Goal: Task Accomplishment & Management: Complete application form

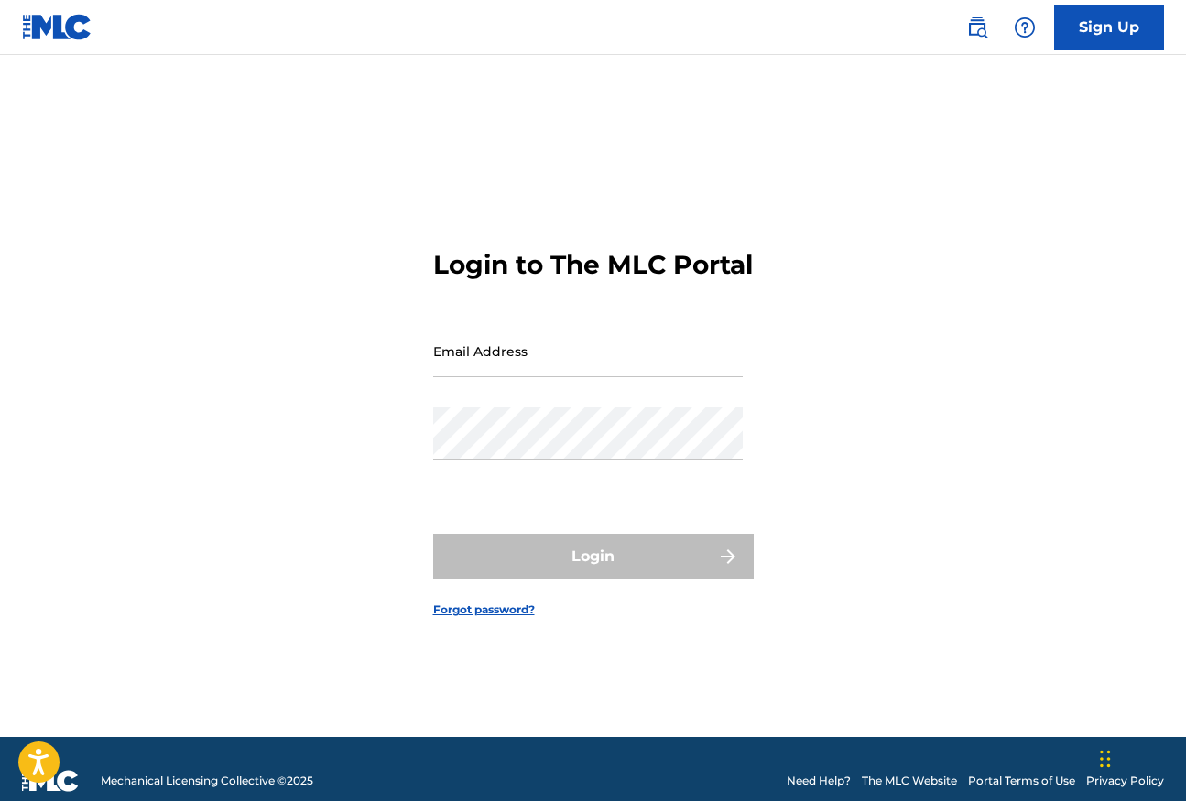
click at [554, 364] on input "Email Address" at bounding box center [588, 351] width 310 height 52
type input "[EMAIL_ADDRESS][DOMAIN_NAME]"
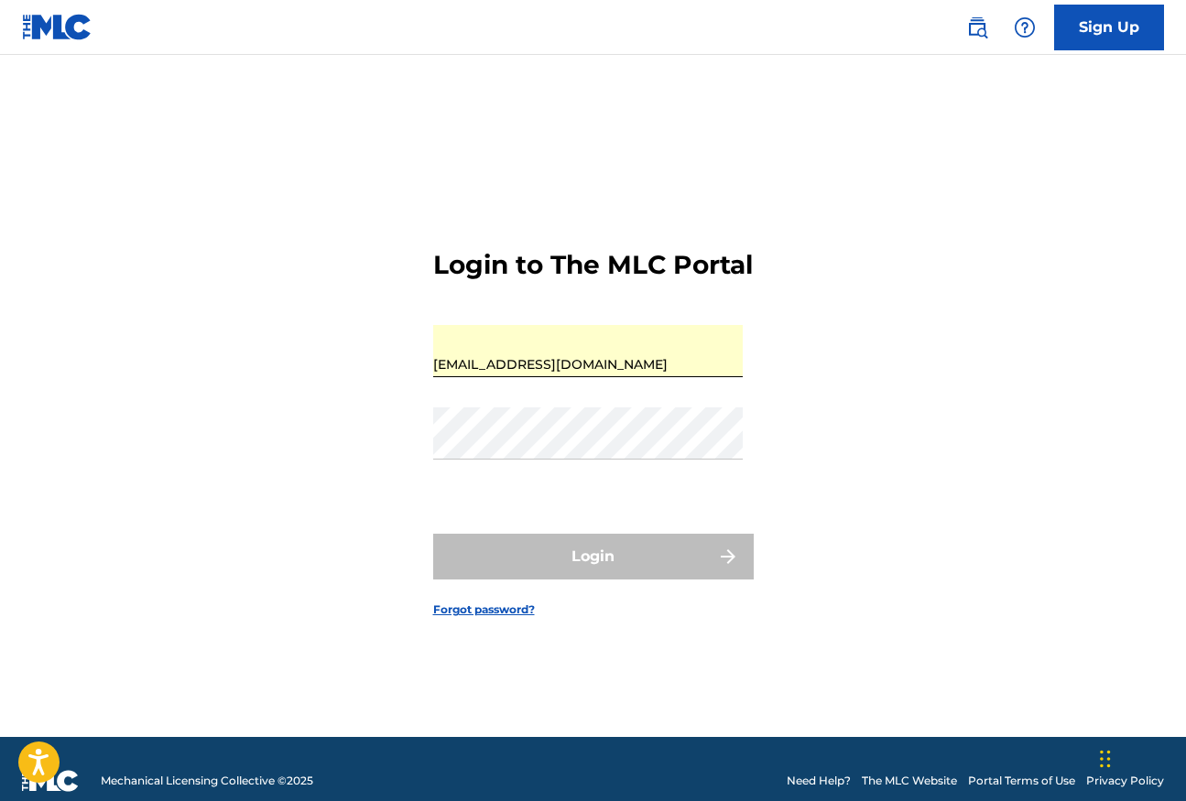
click at [813, 364] on div "Login to The MLC Portal Email Address [EMAIL_ADDRESS][DOMAIN_NAME] Password Log…" at bounding box center [593, 419] width 1186 height 636
click at [1082, 24] on link "Sign Up" at bounding box center [1109, 28] width 110 height 46
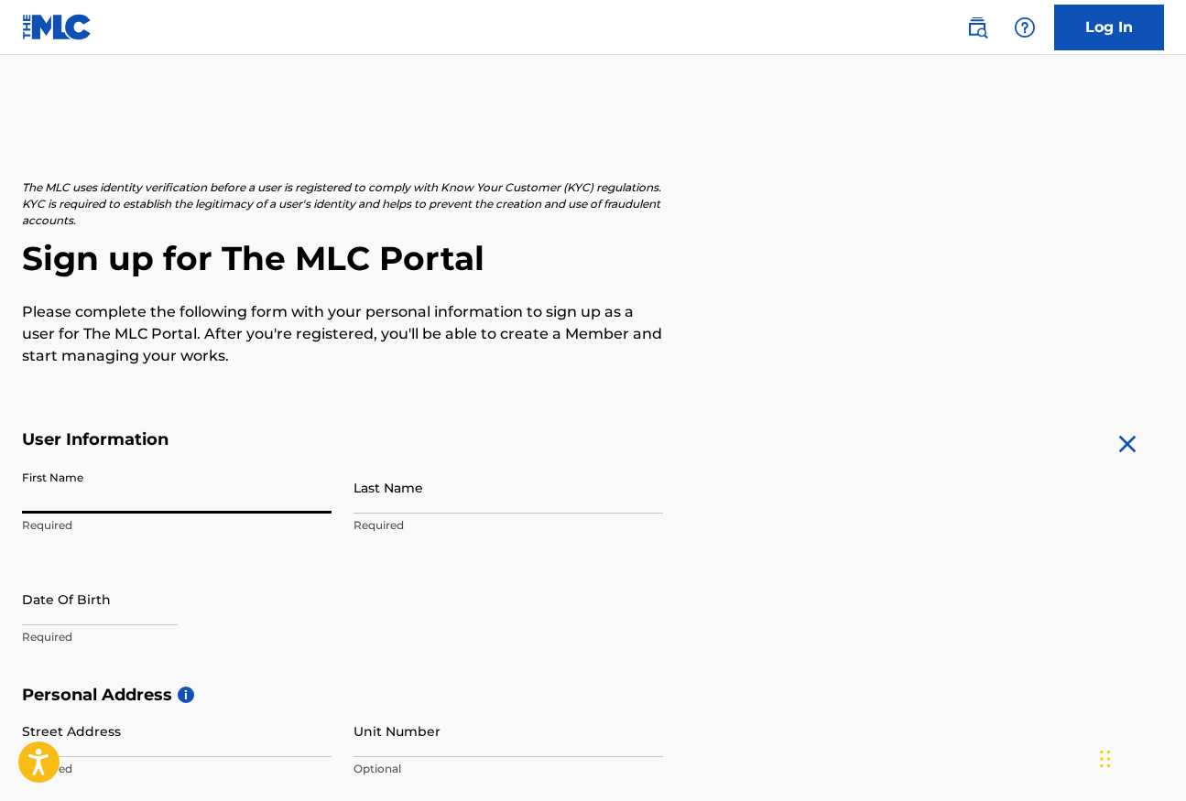
click at [231, 486] on input "First Name" at bounding box center [177, 488] width 310 height 52
type input "[PERSON_NAME]"
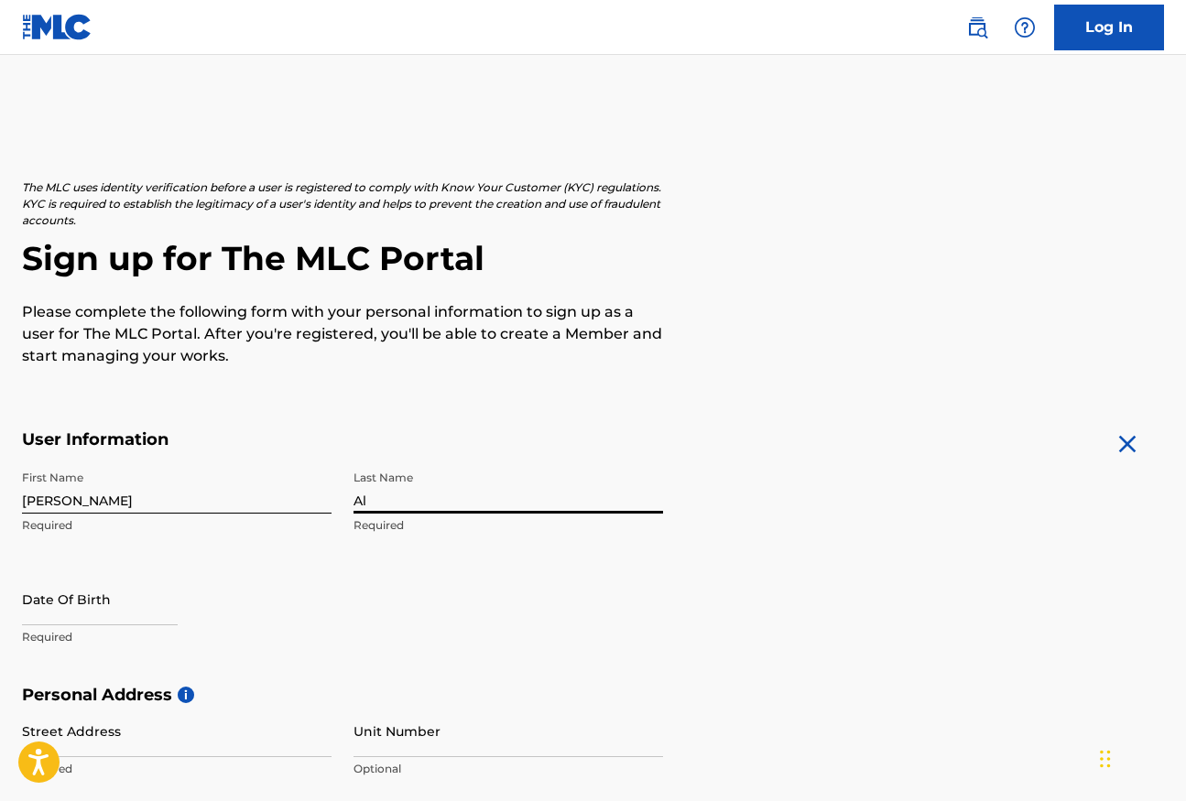
type input "A"
type input "[PERSON_NAME]"
click at [71, 610] on input "text" at bounding box center [100, 599] width 156 height 52
select select "8"
select select "2025"
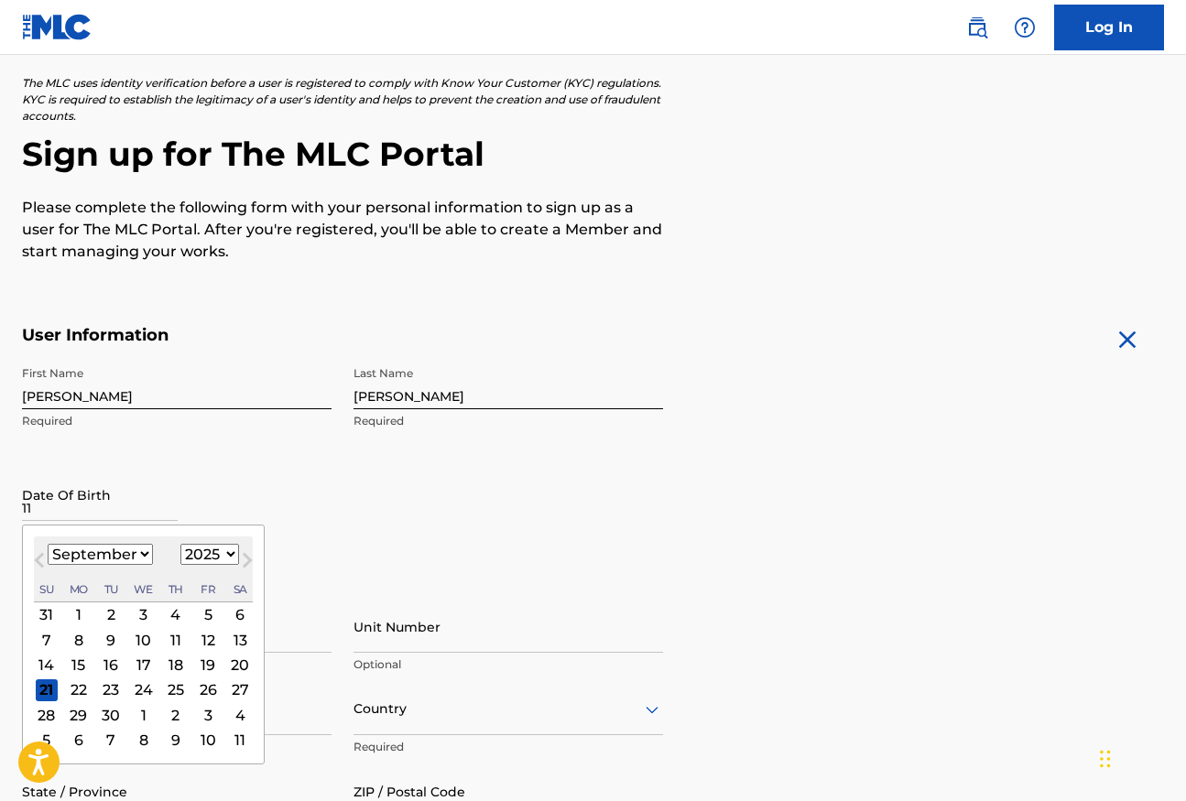
scroll to position [167, 0]
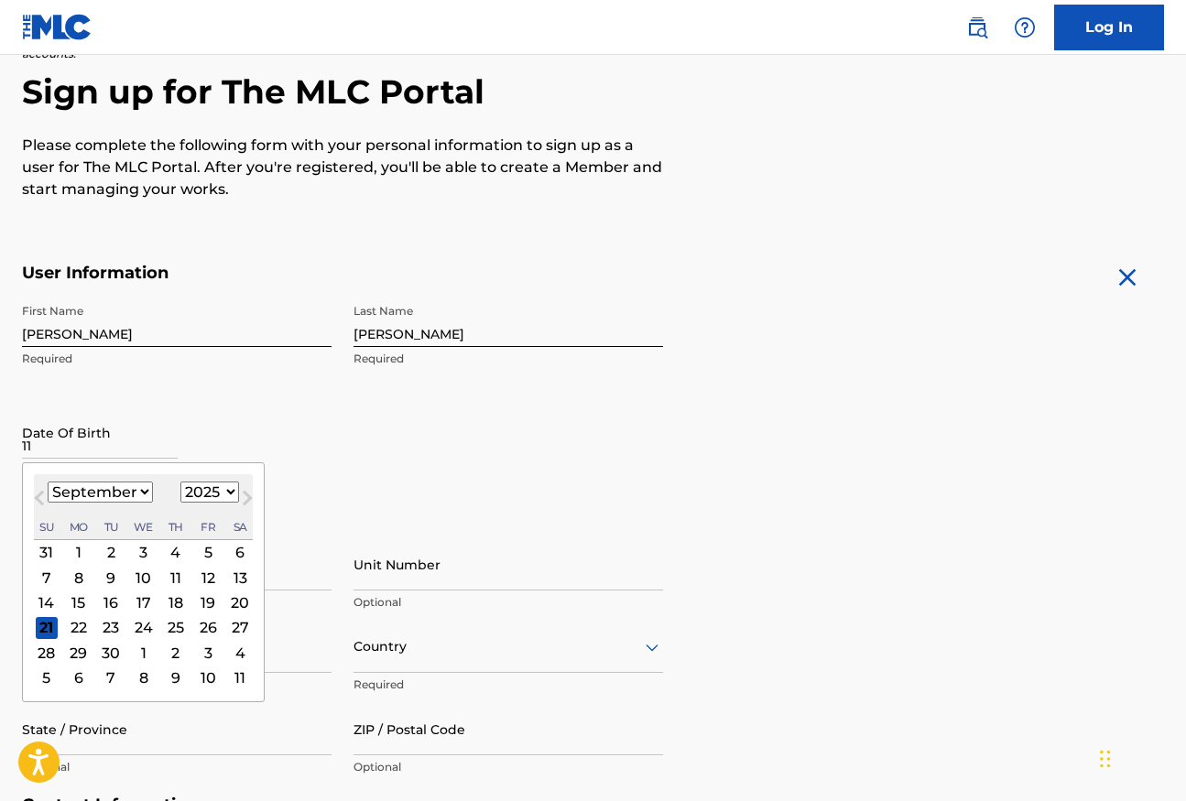
type input "11"
click at [119, 480] on div "[DATE] January February March April May June July August September October Nove…" at bounding box center [143, 507] width 219 height 66
click at [119, 491] on select "January February March April May June July August September October November De…" at bounding box center [100, 492] width 105 height 21
select select "10"
click at [224, 490] on select "1899 1900 1901 1902 1903 1904 1905 1906 1907 1908 1909 1910 1911 1912 1913 1914…" at bounding box center [209, 492] width 59 height 21
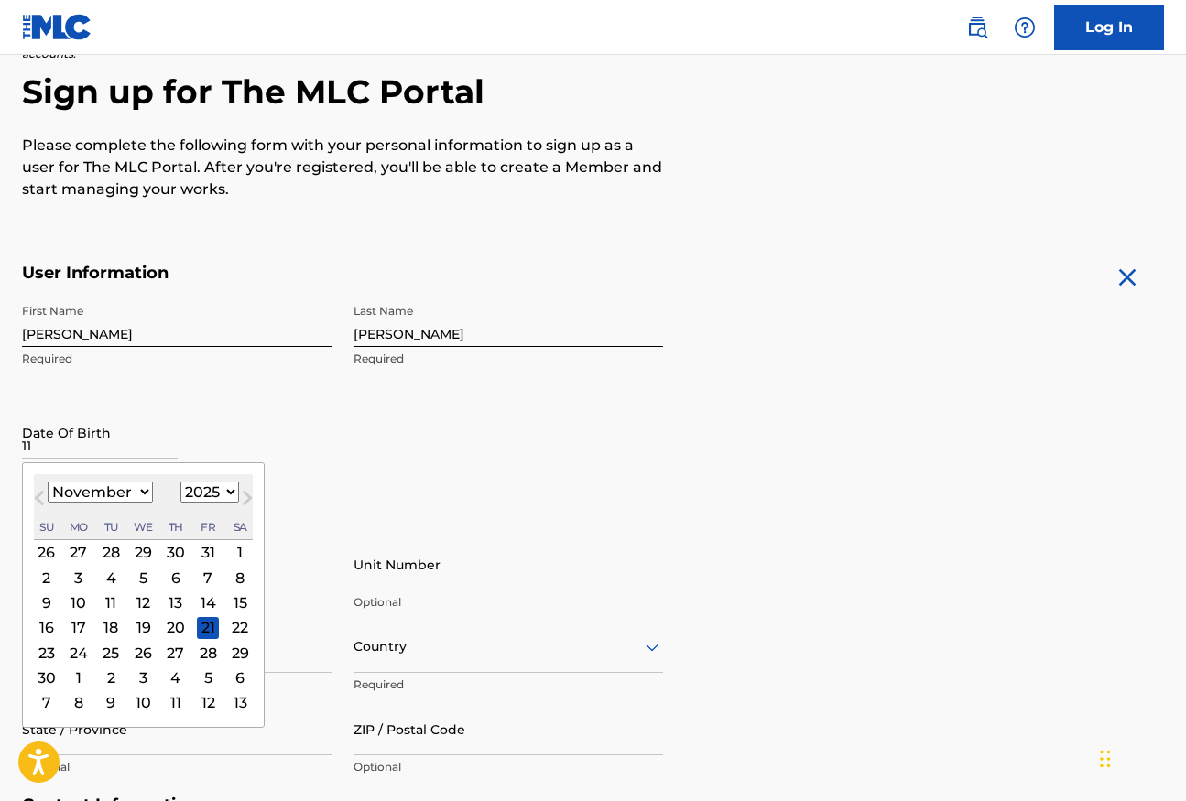
select select "2003"
click at [51, 601] on div "9" at bounding box center [47, 603] width 22 height 22
type input "[DATE]"
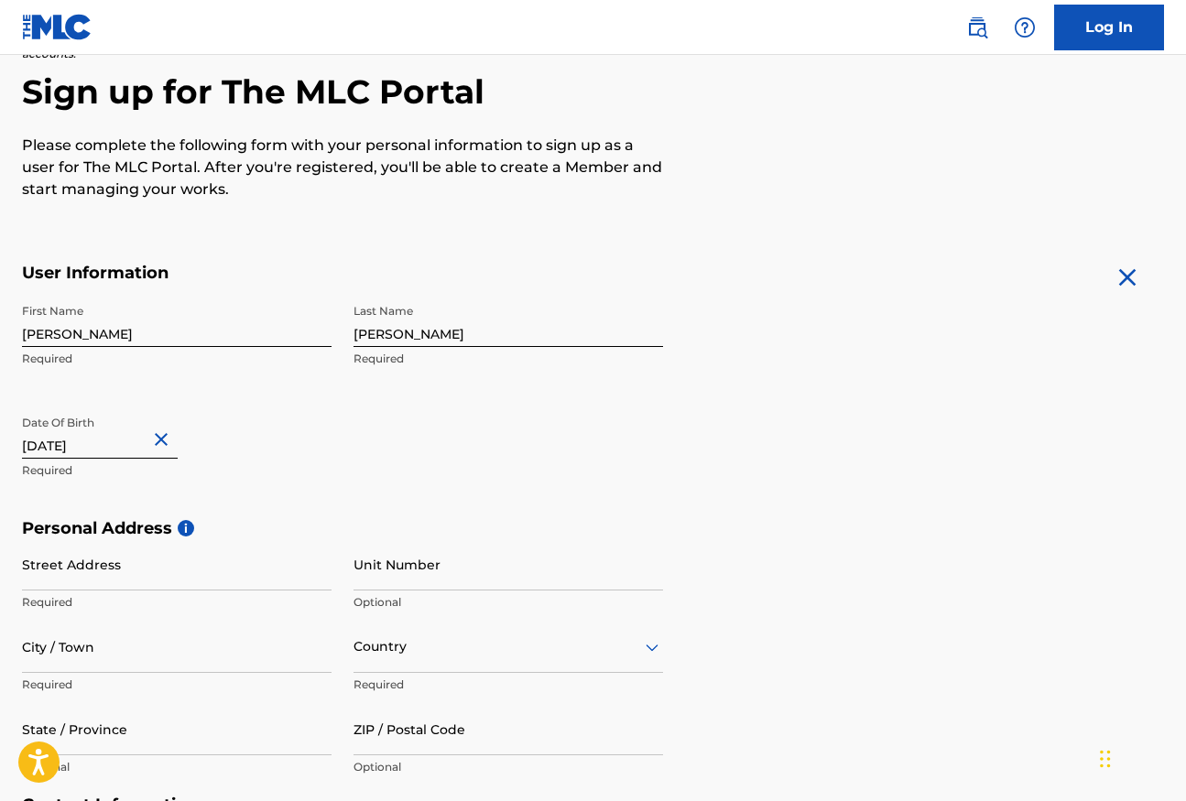
click at [369, 462] on div "First Name [PERSON_NAME] Required Last Name [PERSON_NAME] Required Date Of Birt…" at bounding box center [342, 406] width 641 height 223
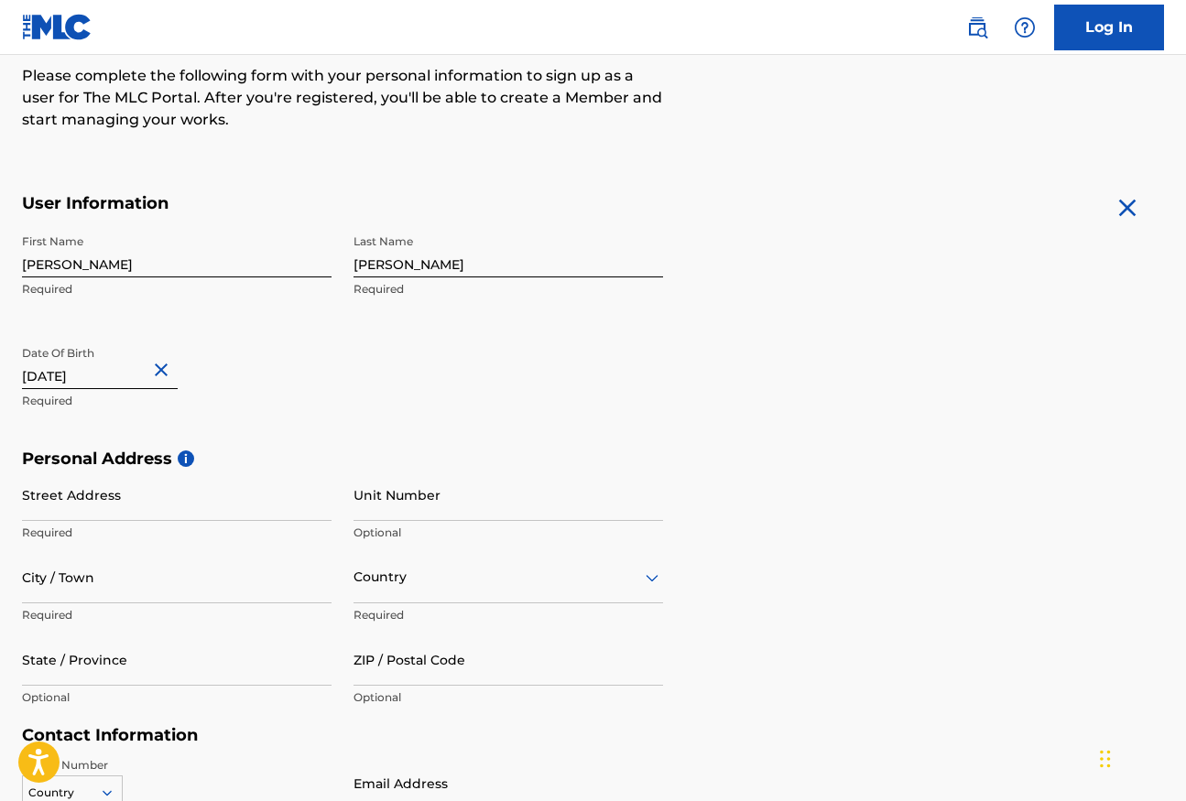
scroll to position [290, 0]
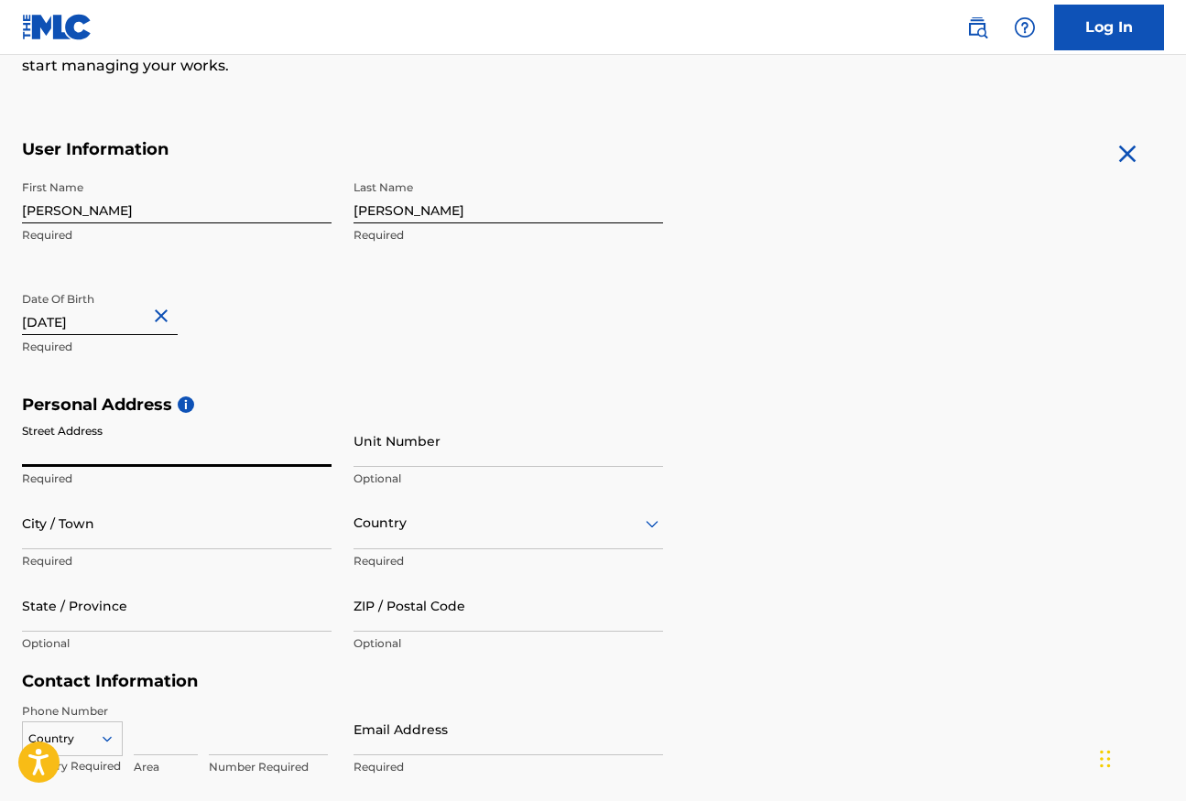
click at [231, 445] on input "Street Address" at bounding box center [177, 441] width 310 height 52
type input "[STREET_ADDRESS]"
click at [495, 444] on input "Unit Number" at bounding box center [508, 441] width 310 height 52
type input "11F"
click at [259, 538] on input "City / Town" at bounding box center [177, 523] width 310 height 52
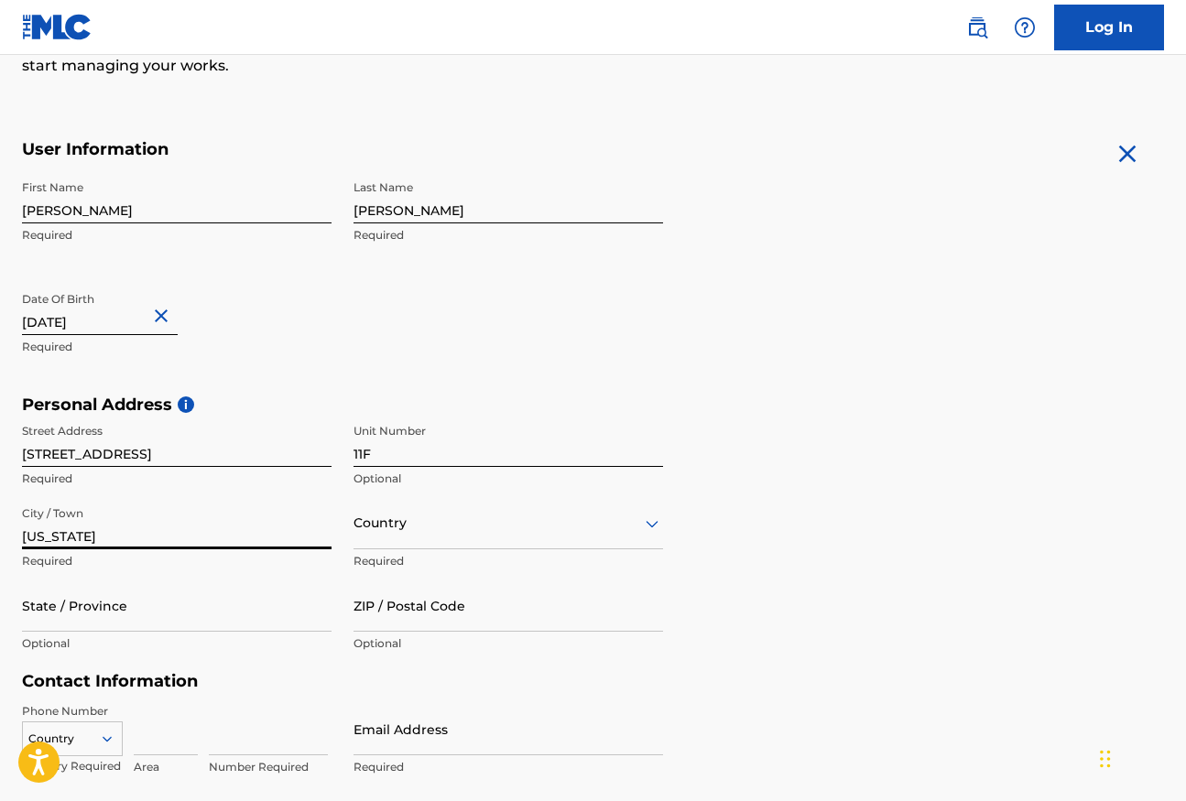
type input "[US_STATE]"
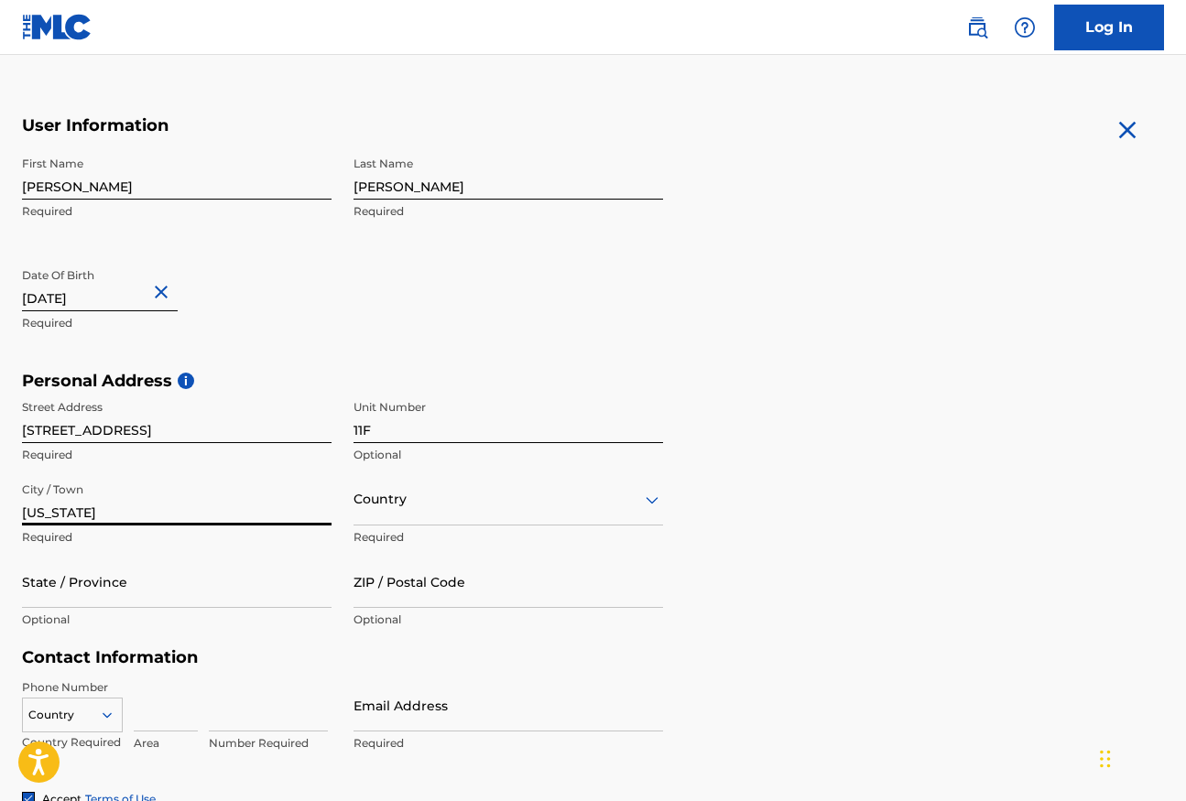
click at [445, 525] on div "Country" at bounding box center [508, 499] width 310 height 52
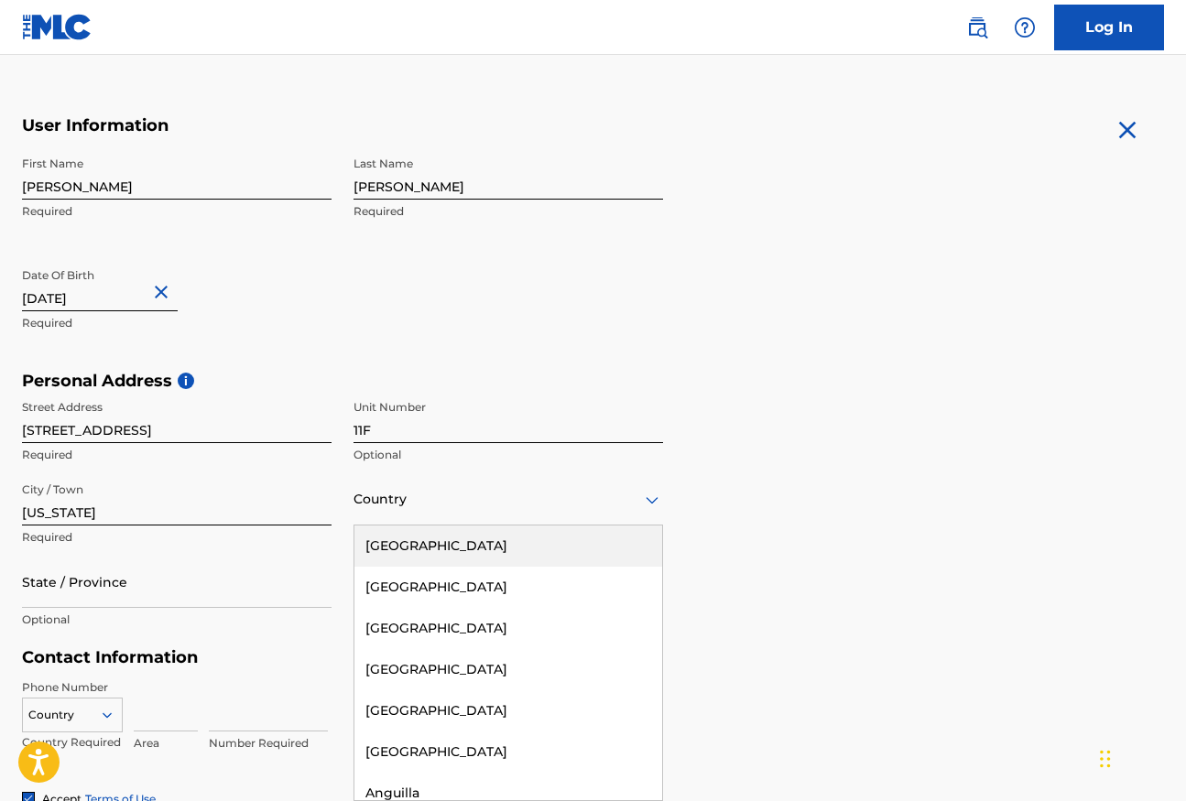
click at [464, 550] on div "[GEOGRAPHIC_DATA]" at bounding box center [508, 546] width 308 height 41
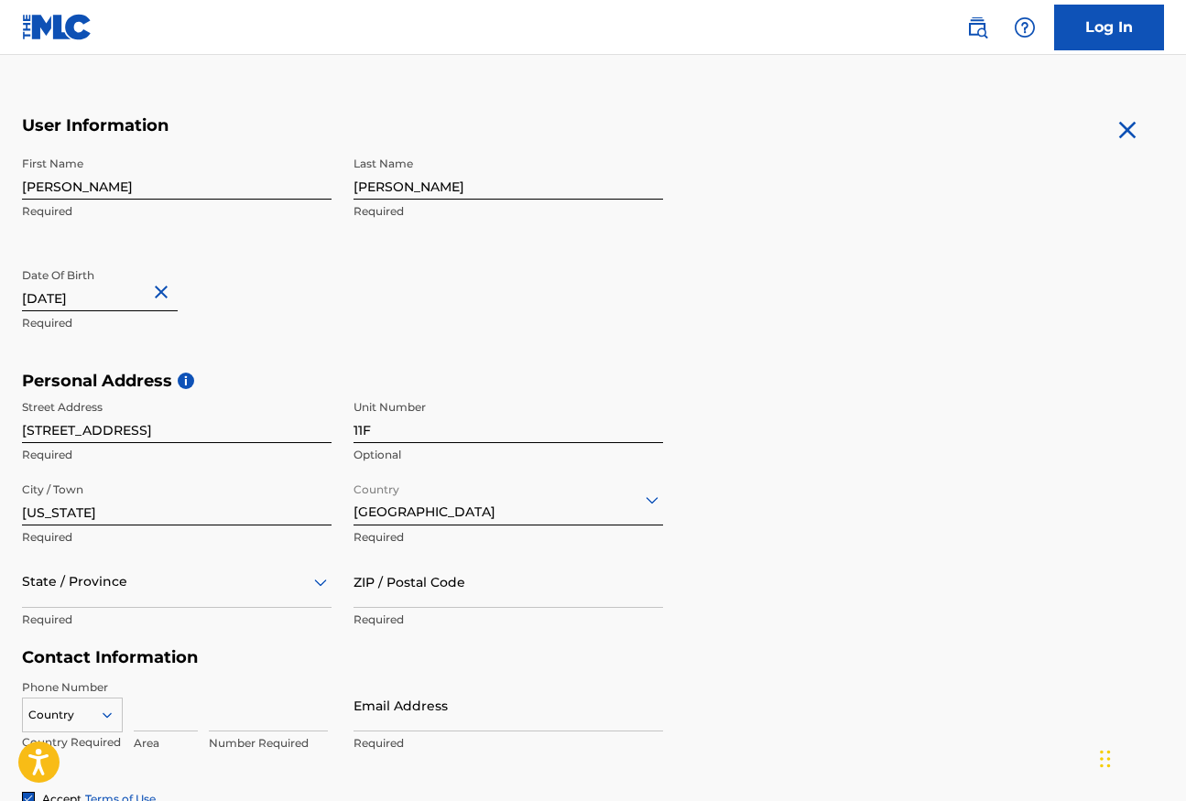
click at [188, 603] on div "State / Province" at bounding box center [177, 582] width 310 height 52
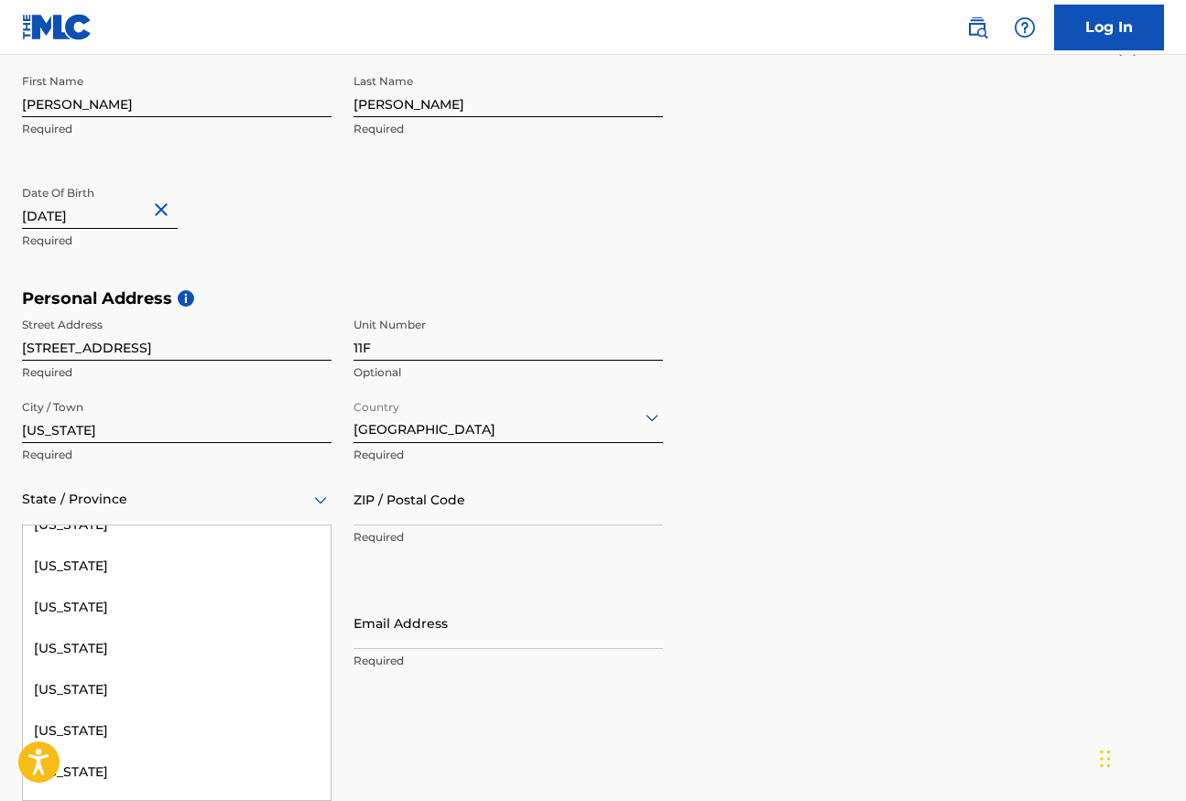
scroll to position [1312, 0]
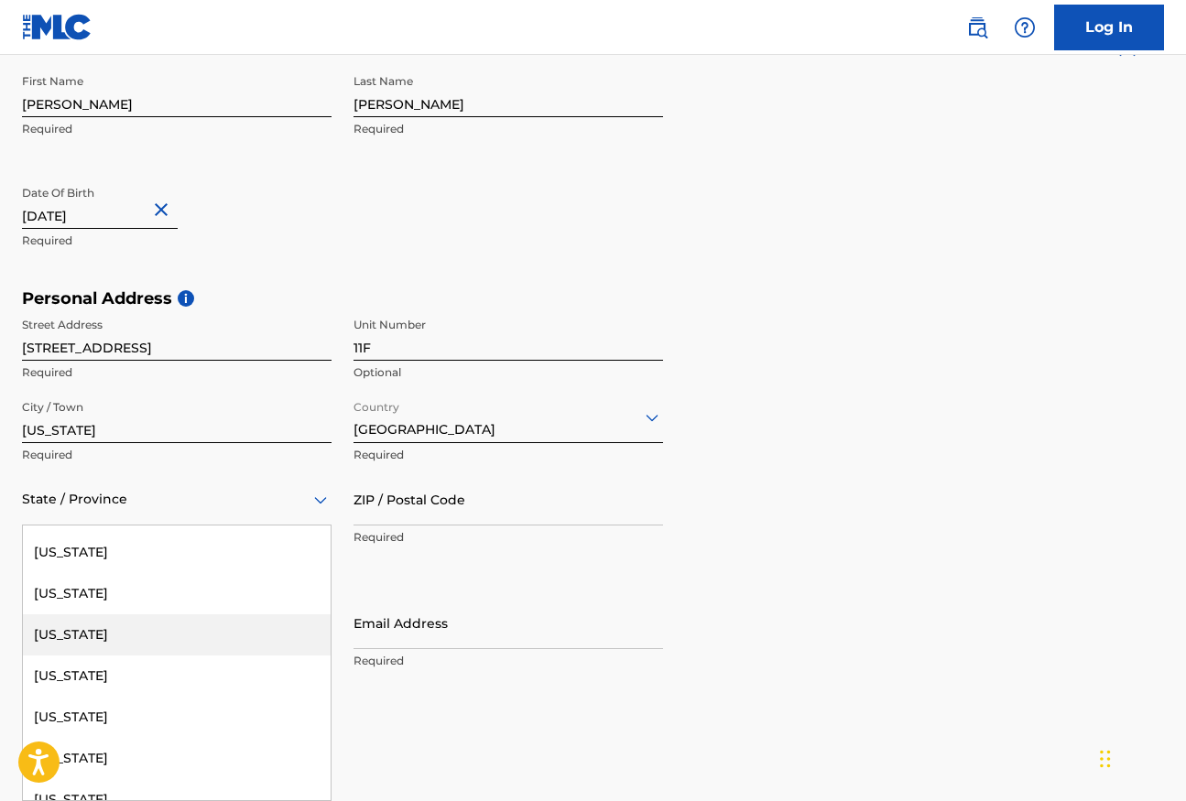
click at [188, 617] on div "[US_STATE]" at bounding box center [177, 634] width 308 height 41
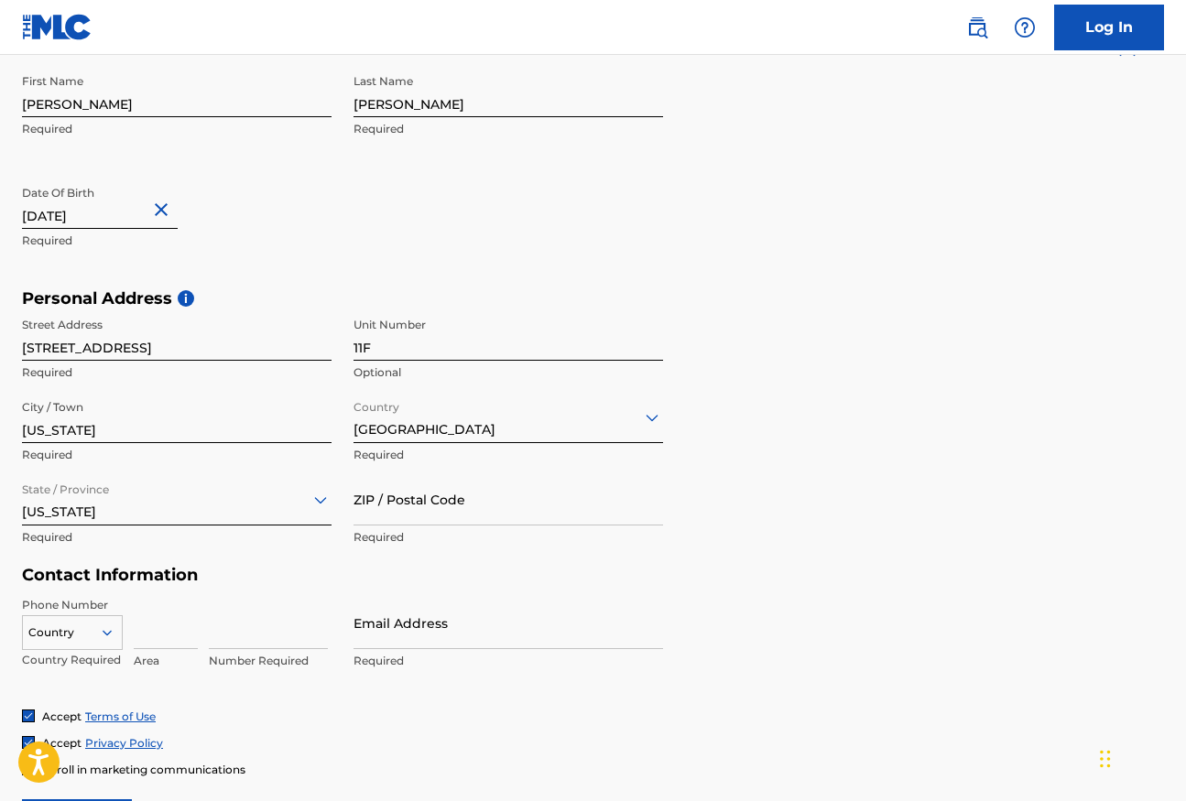
click at [410, 501] on input "ZIP / Postal Code" at bounding box center [508, 499] width 310 height 52
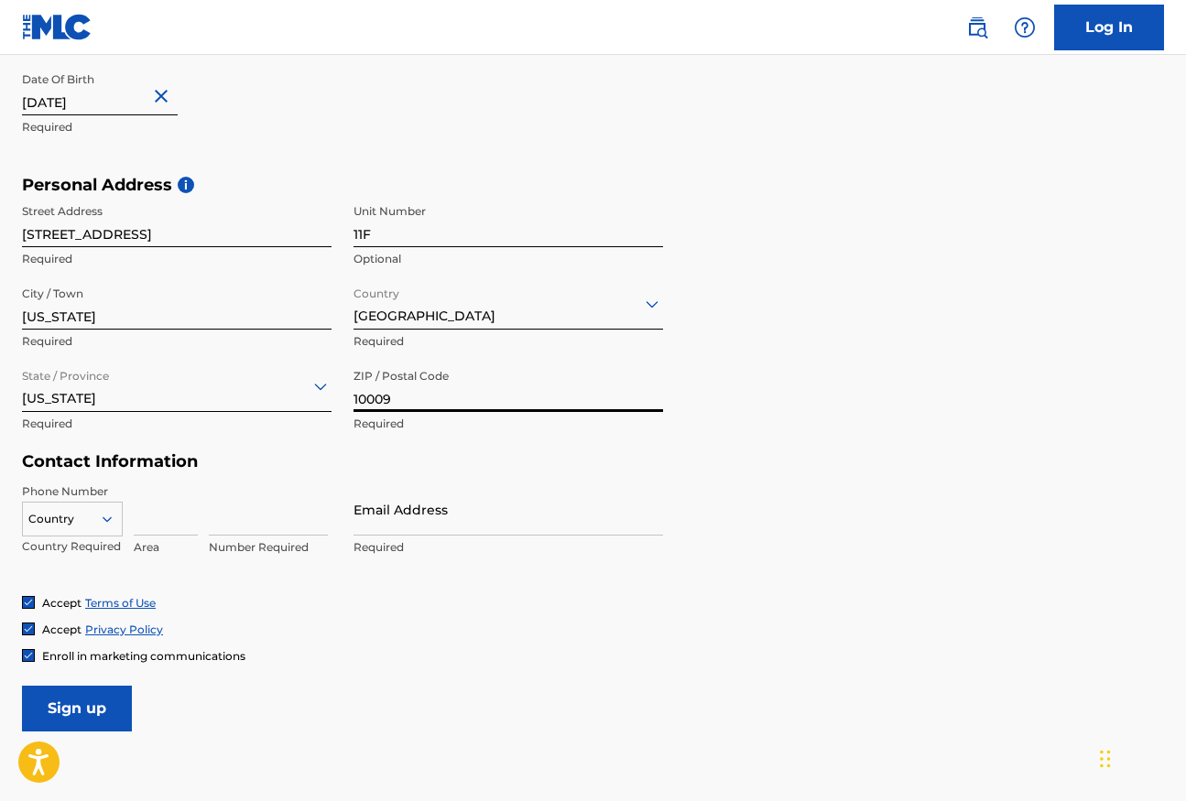
scroll to position [630, 0]
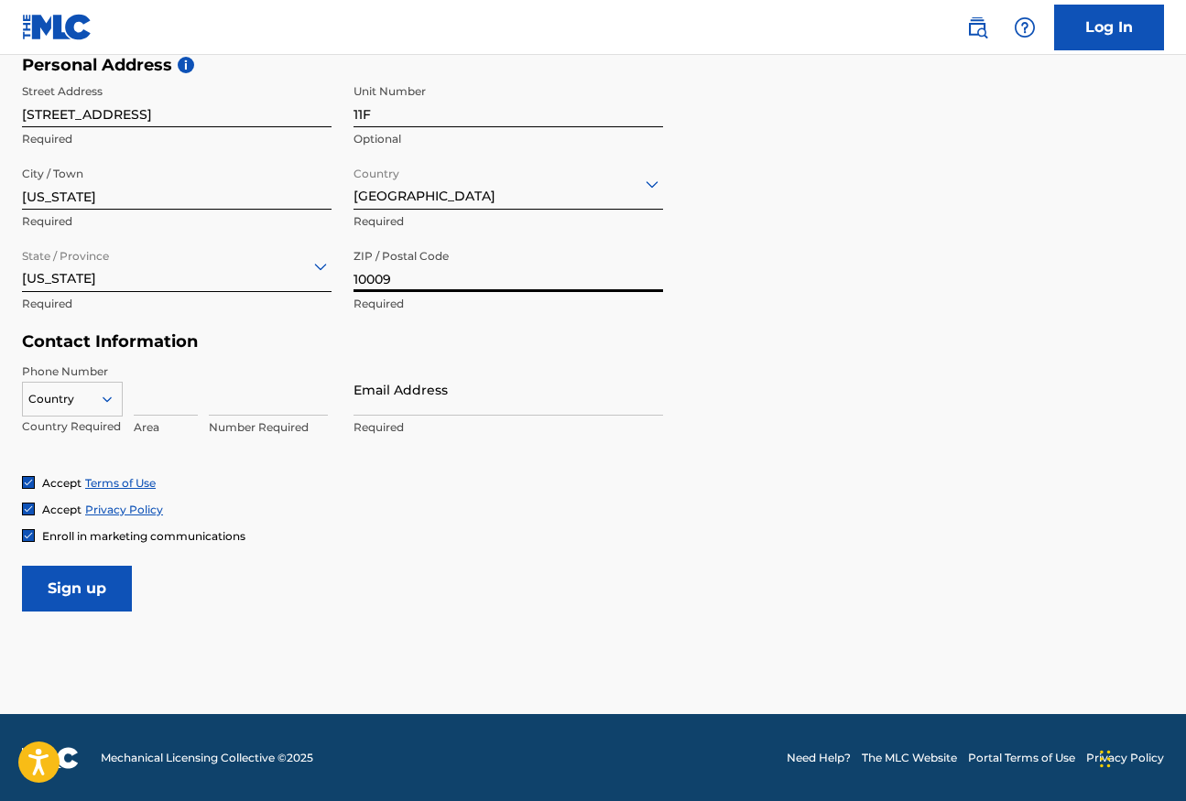
type input "10009"
click at [96, 404] on div at bounding box center [72, 399] width 99 height 20
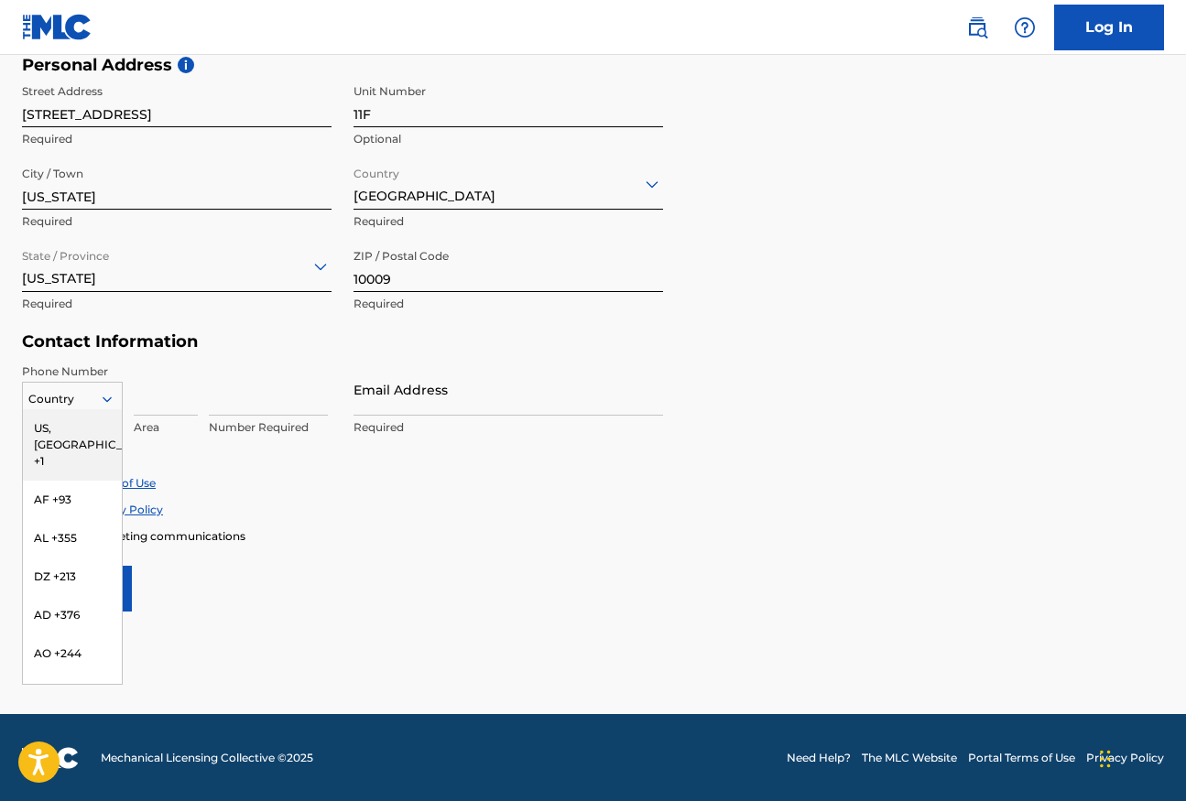
click at [86, 429] on div "US, [GEOGRAPHIC_DATA] +1" at bounding box center [72, 444] width 99 height 71
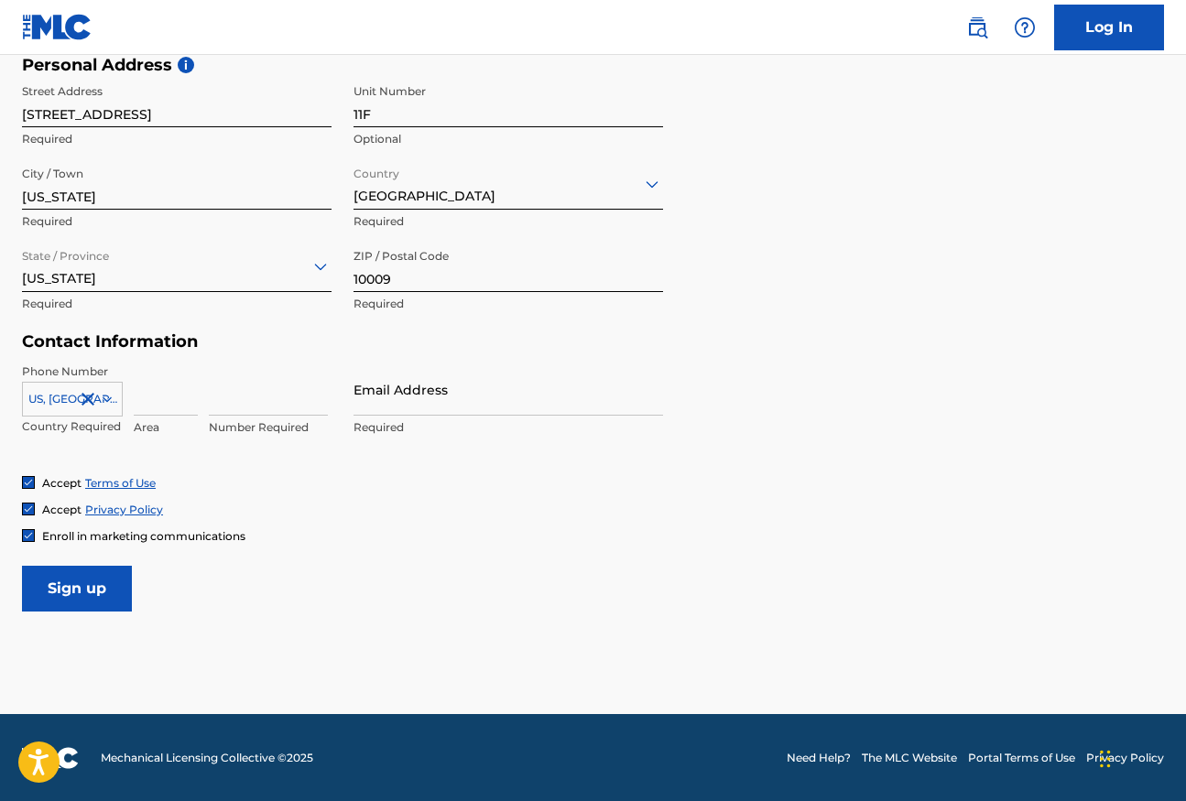
click at [150, 400] on input at bounding box center [166, 390] width 64 height 52
type input "917"
click at [238, 402] on input at bounding box center [268, 390] width 119 height 52
type input "2316040"
click at [401, 382] on input "Email Address" at bounding box center [508, 390] width 310 height 52
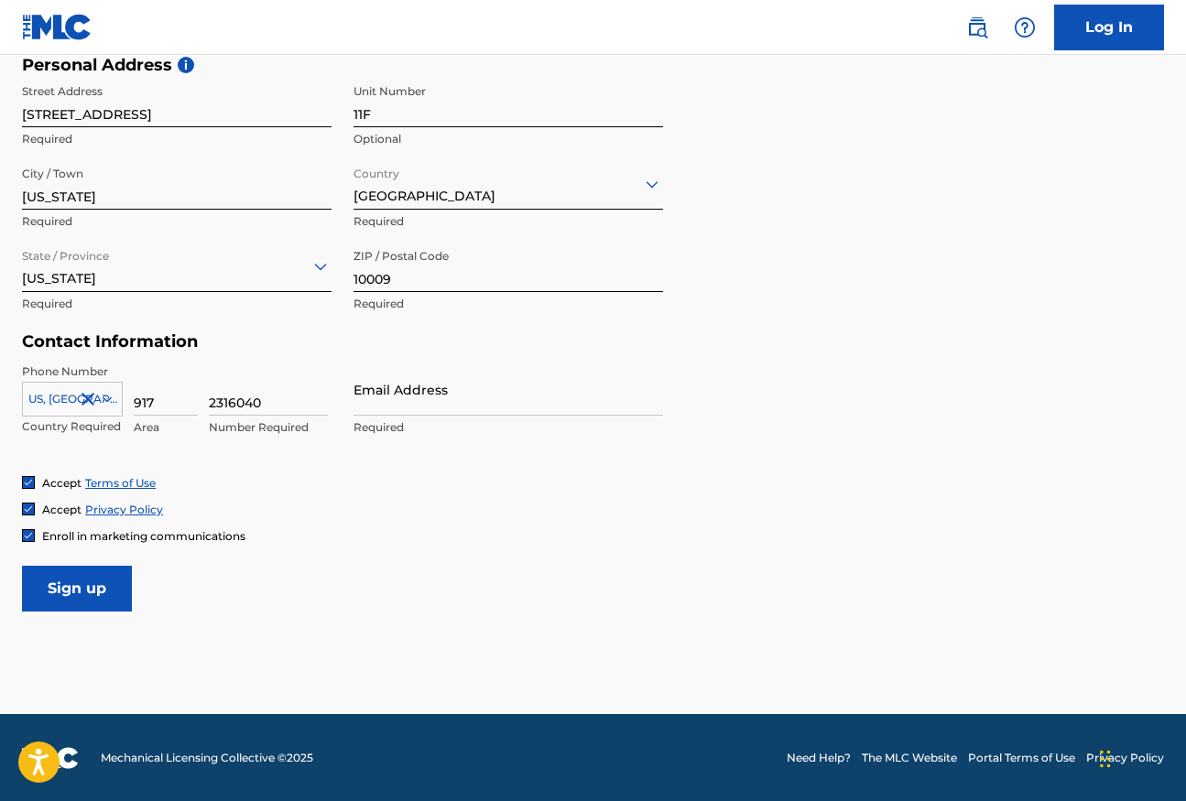
type input "[EMAIL_ADDRESS][DOMAIN_NAME]"
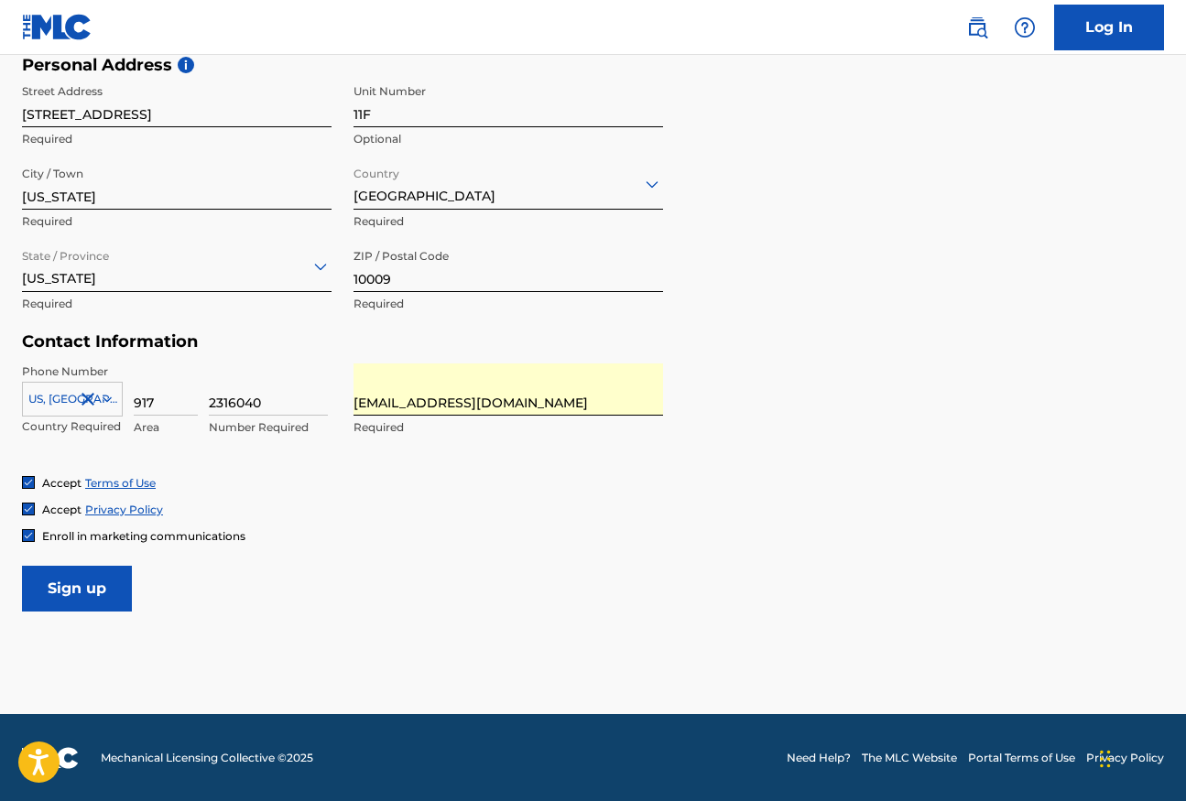
click at [77, 606] on input "Sign up" at bounding box center [77, 589] width 110 height 46
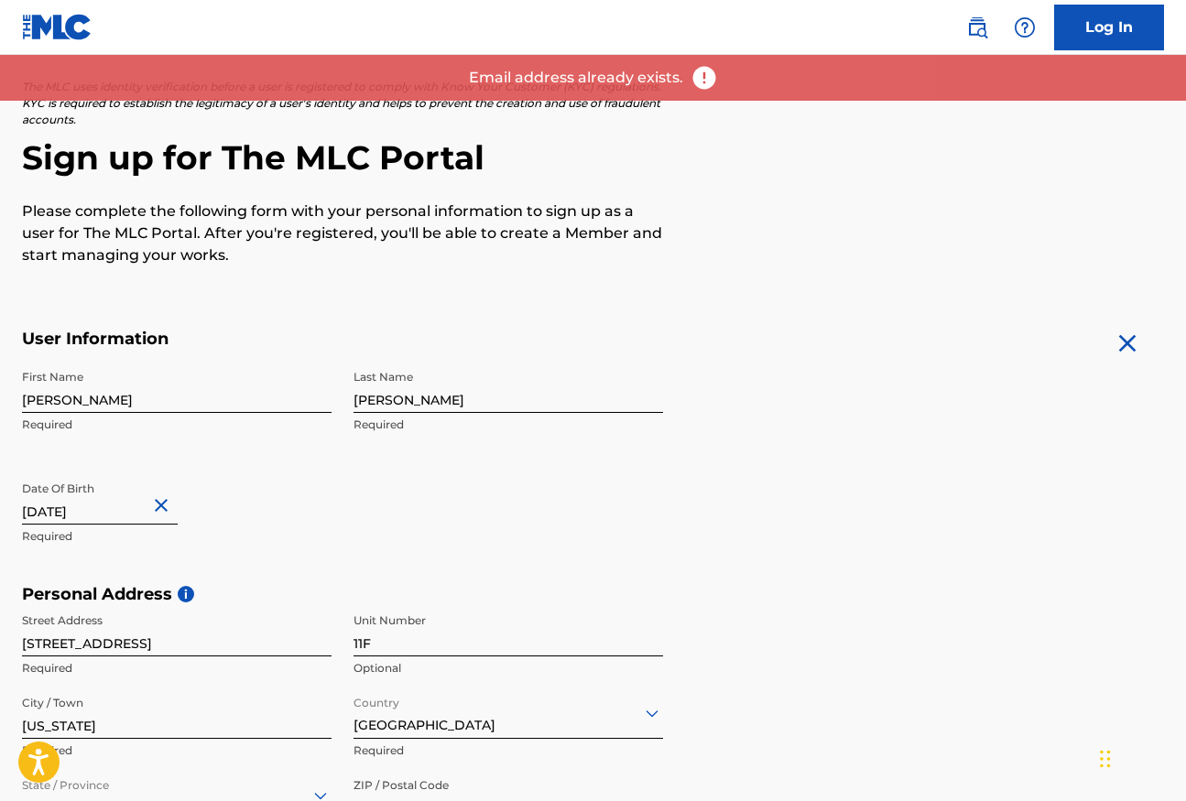
scroll to position [18, 0]
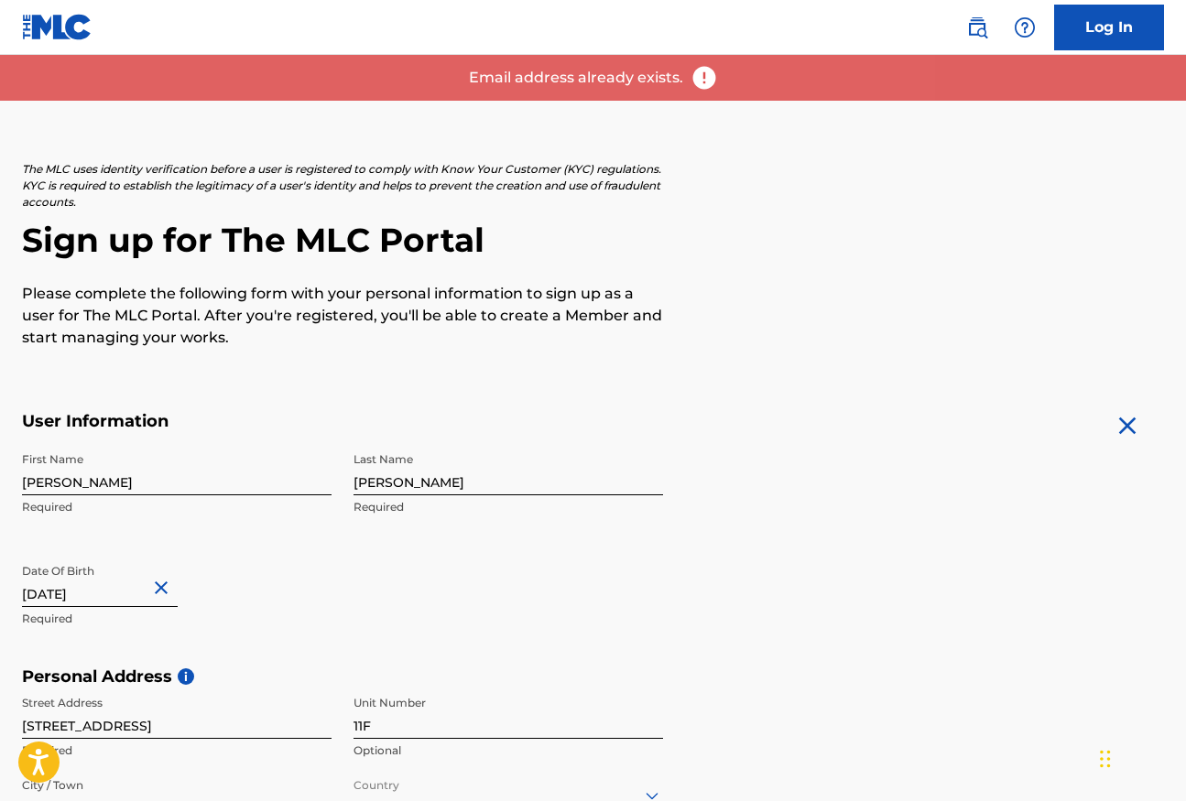
click at [1111, 28] on link "Log In" at bounding box center [1109, 28] width 110 height 46
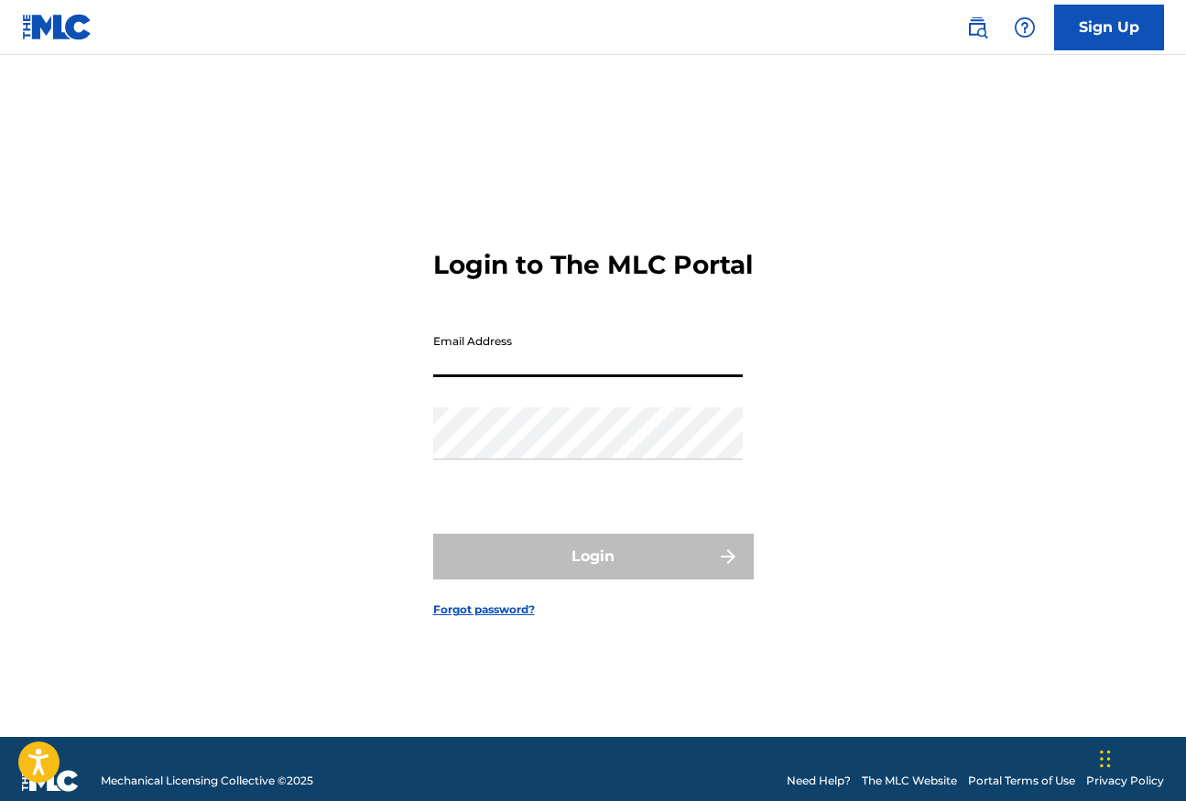
click at [627, 371] on input "Email Address" at bounding box center [588, 351] width 310 height 52
type input "[EMAIL_ADDRESS][DOMAIN_NAME]"
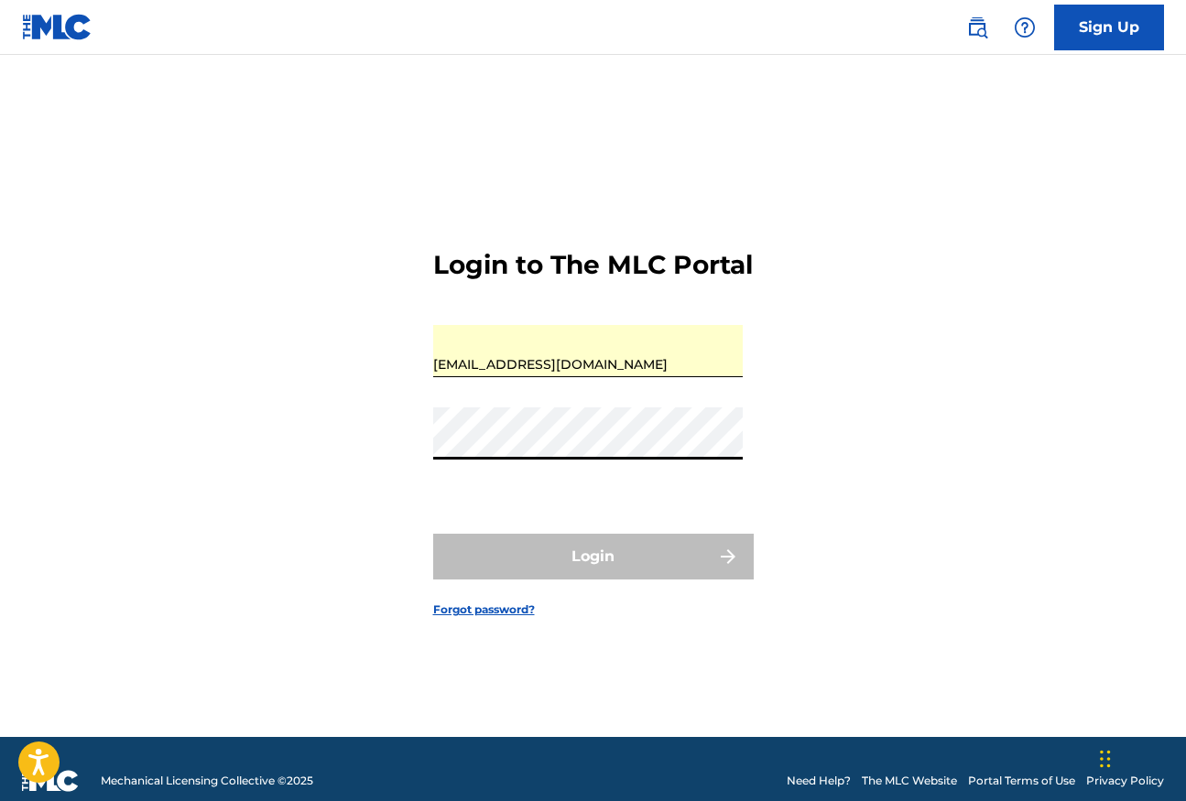
click at [501, 618] on link "Forgot password?" at bounding box center [484, 610] width 102 height 16
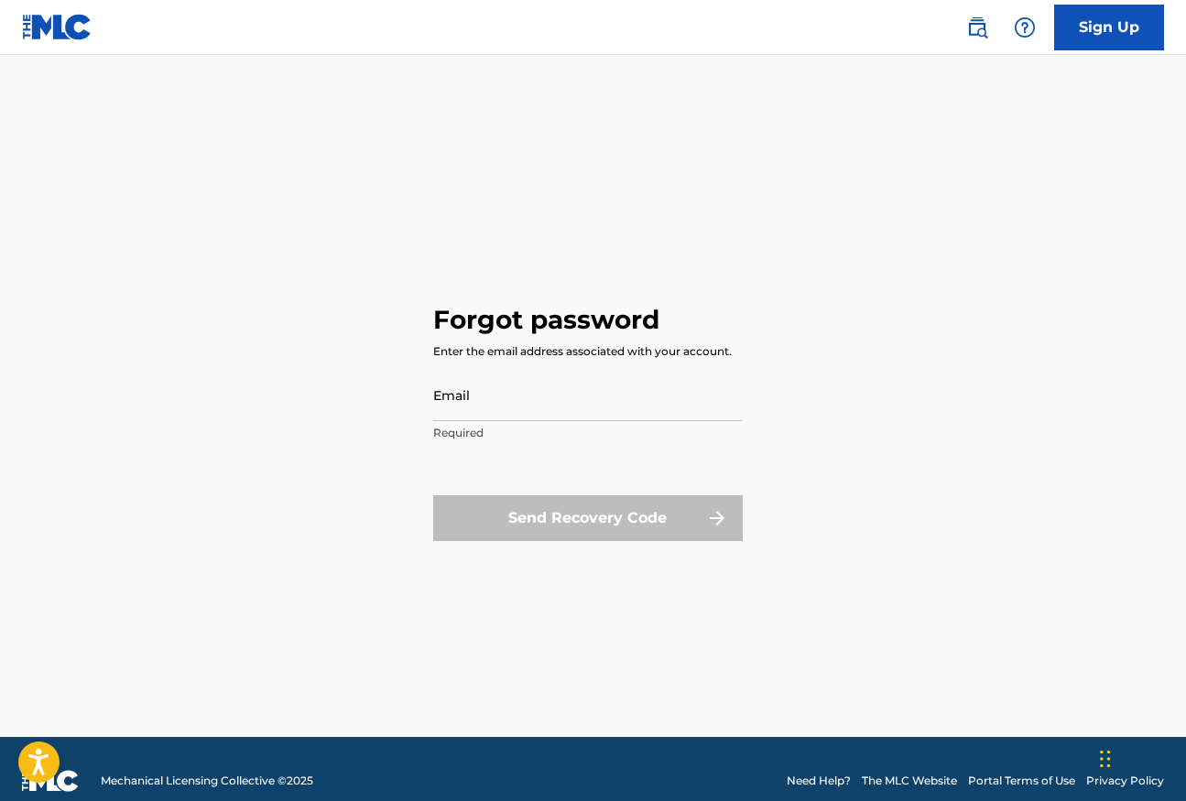
click at [563, 392] on input "Email" at bounding box center [588, 395] width 310 height 52
type input "[EMAIL_ADDRESS][DOMAIN_NAME]"
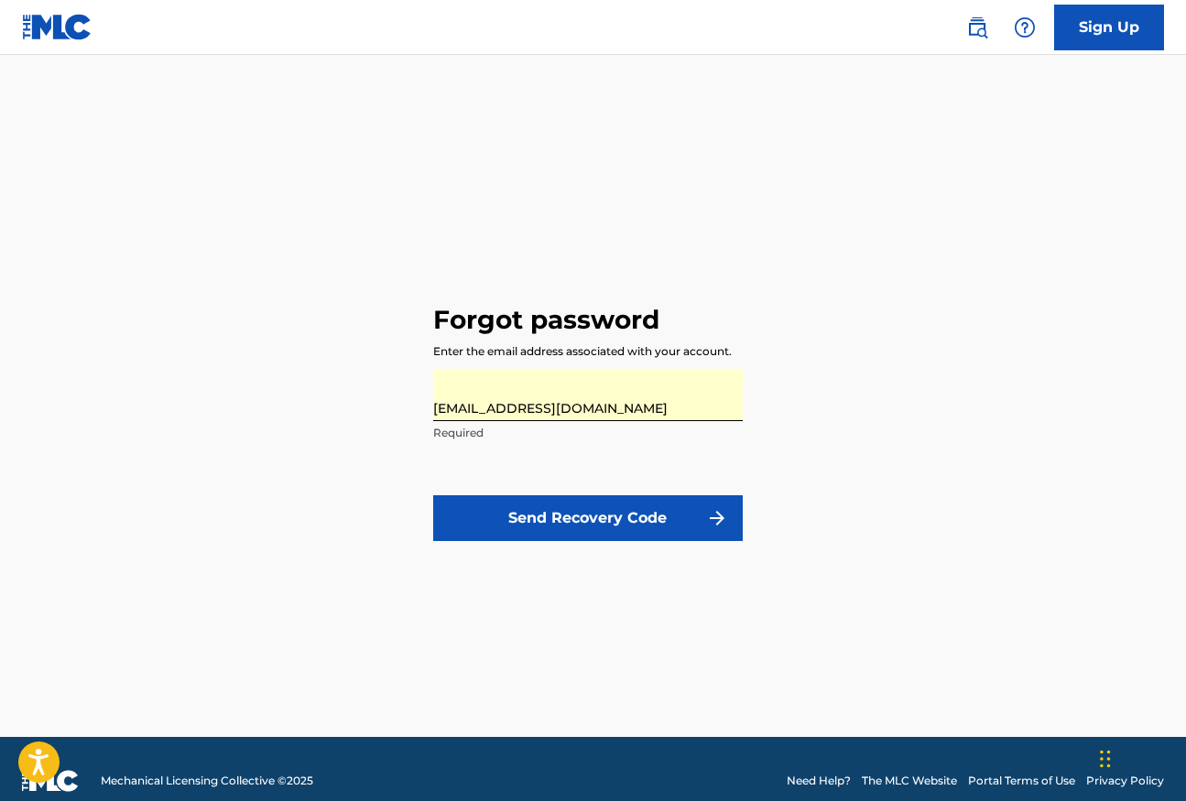
click at [587, 524] on button "Send Recovery Code" at bounding box center [588, 518] width 310 height 46
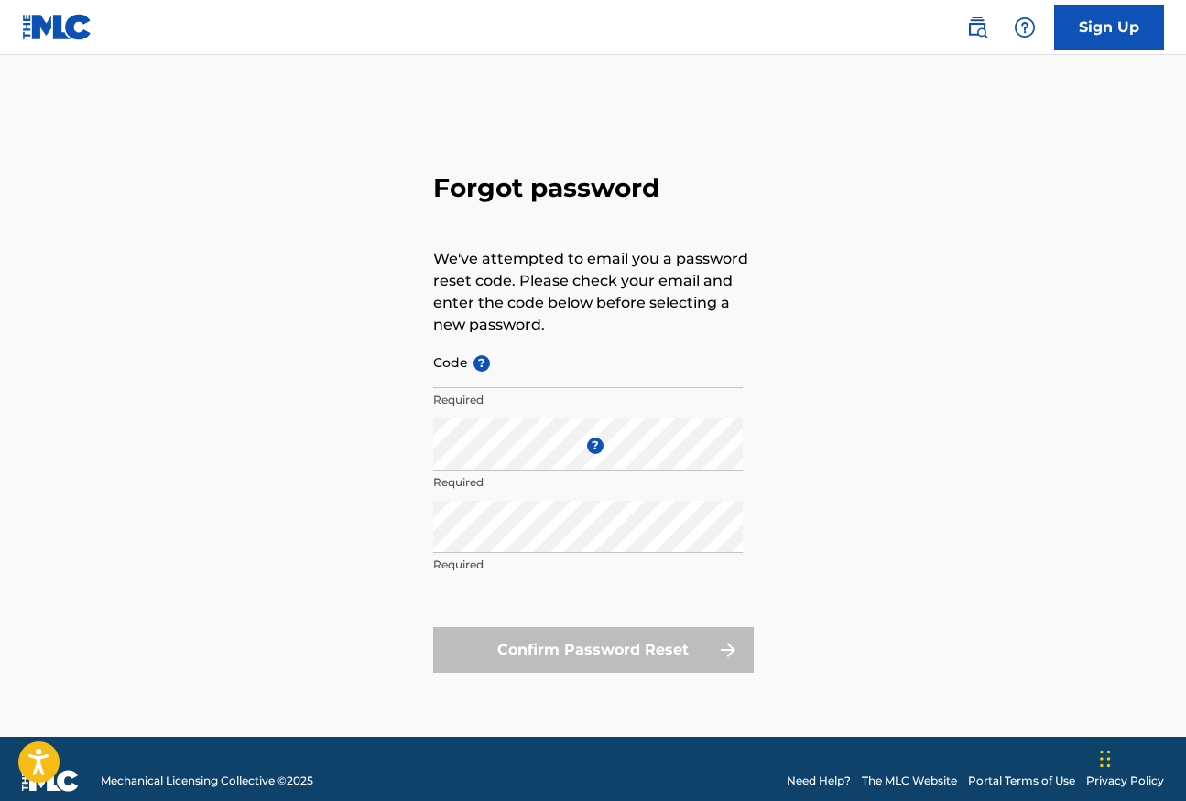
click at [459, 368] on input "Code ?" at bounding box center [588, 362] width 310 height 52
click at [282, 534] on div "Forgot password We've attempted to email you a password reset code. Please chec…" at bounding box center [593, 419] width 1186 height 636
click at [873, 399] on div "Forgot password We've attempted to email you a password reset code. Please chec…" at bounding box center [593, 419] width 1186 height 636
click at [592, 355] on input "Code ?" at bounding box center [588, 362] width 310 height 52
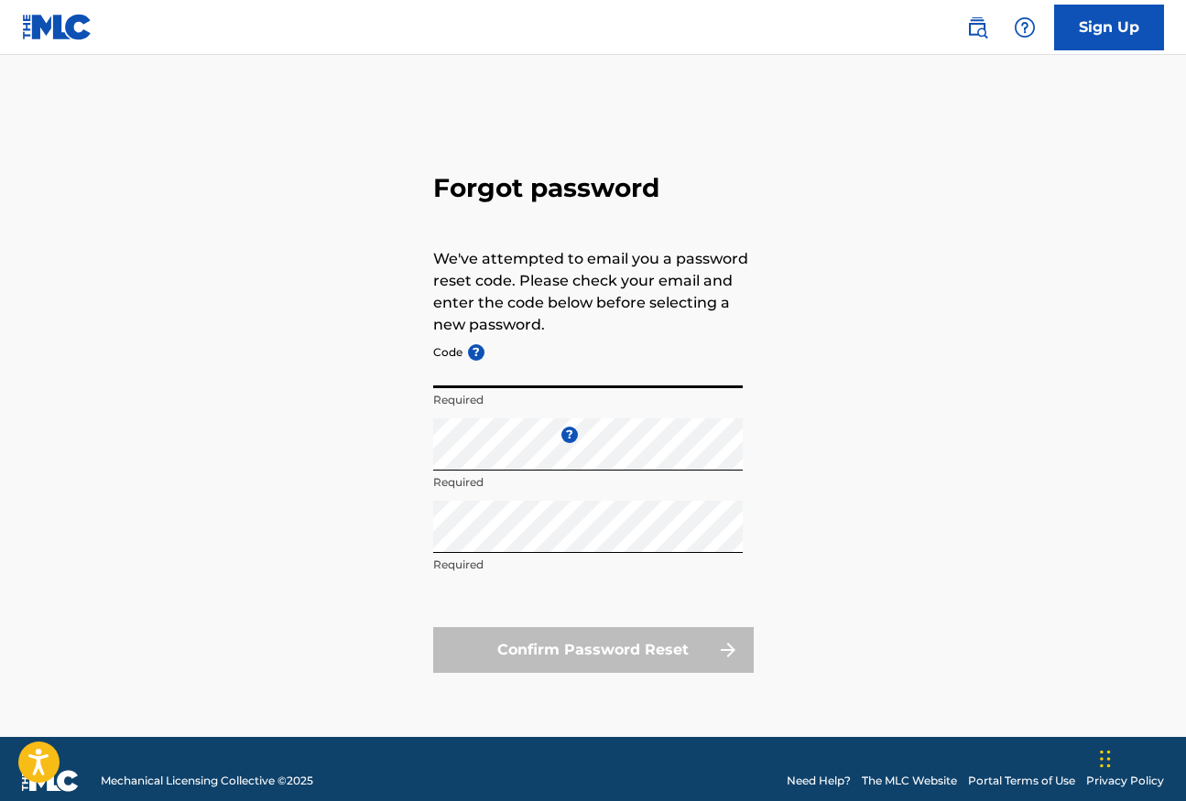
click at [879, 288] on div "Forgot password We've attempted to email you a password reset code. Please chec…" at bounding box center [593, 419] width 1186 height 636
click at [1084, 35] on link "Sign Up" at bounding box center [1109, 28] width 110 height 46
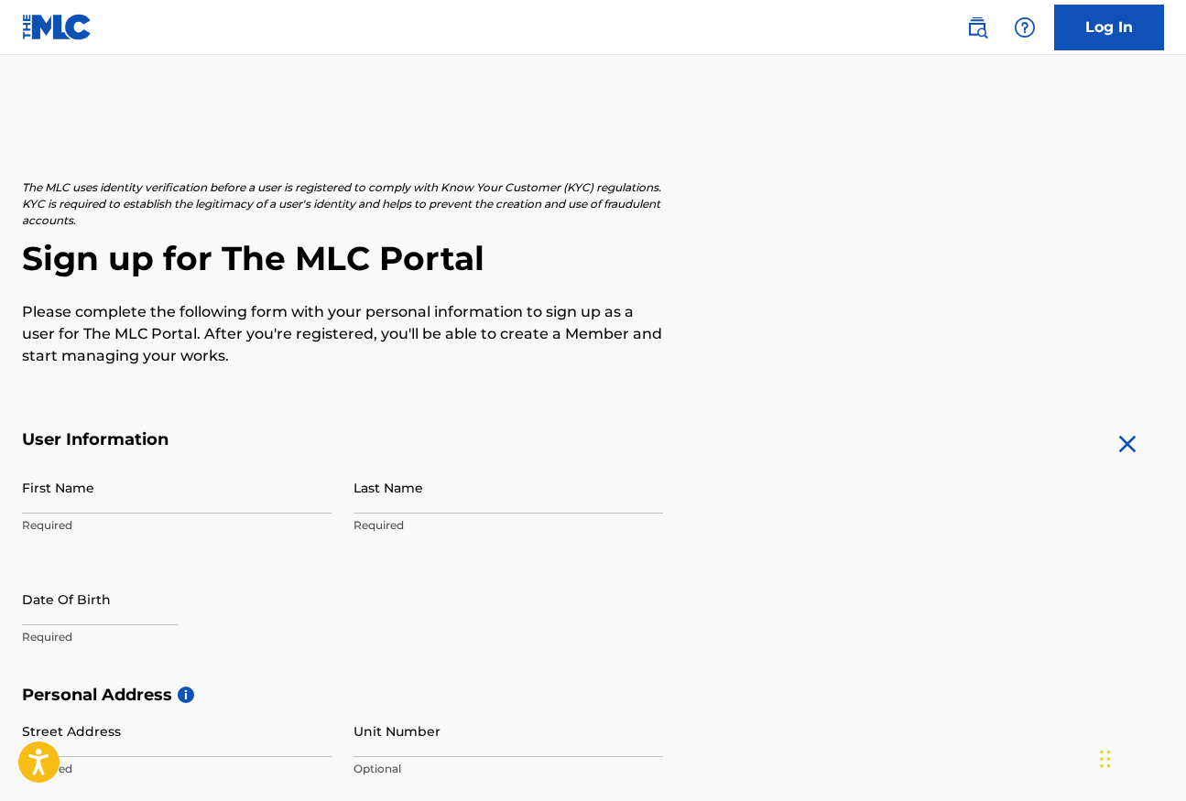
click at [70, 22] on img at bounding box center [57, 27] width 71 height 27
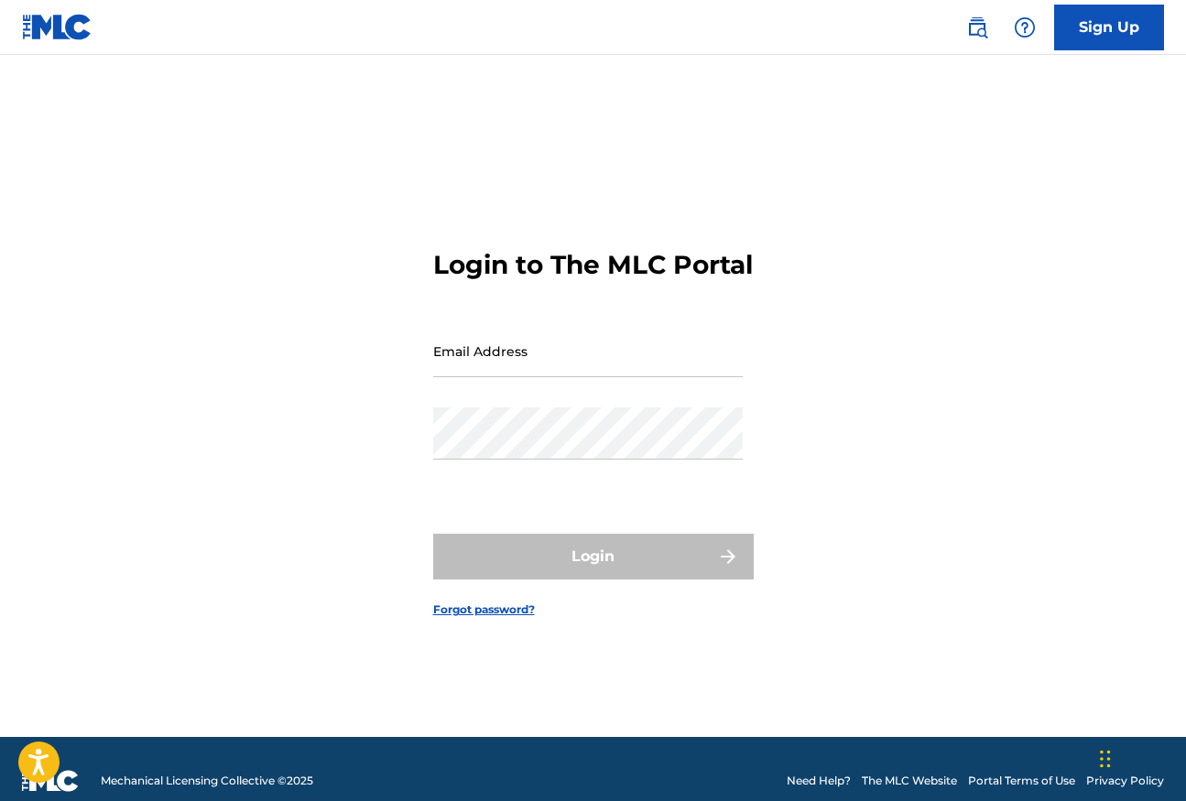
type input "[EMAIL_ADDRESS][DOMAIN_NAME]"
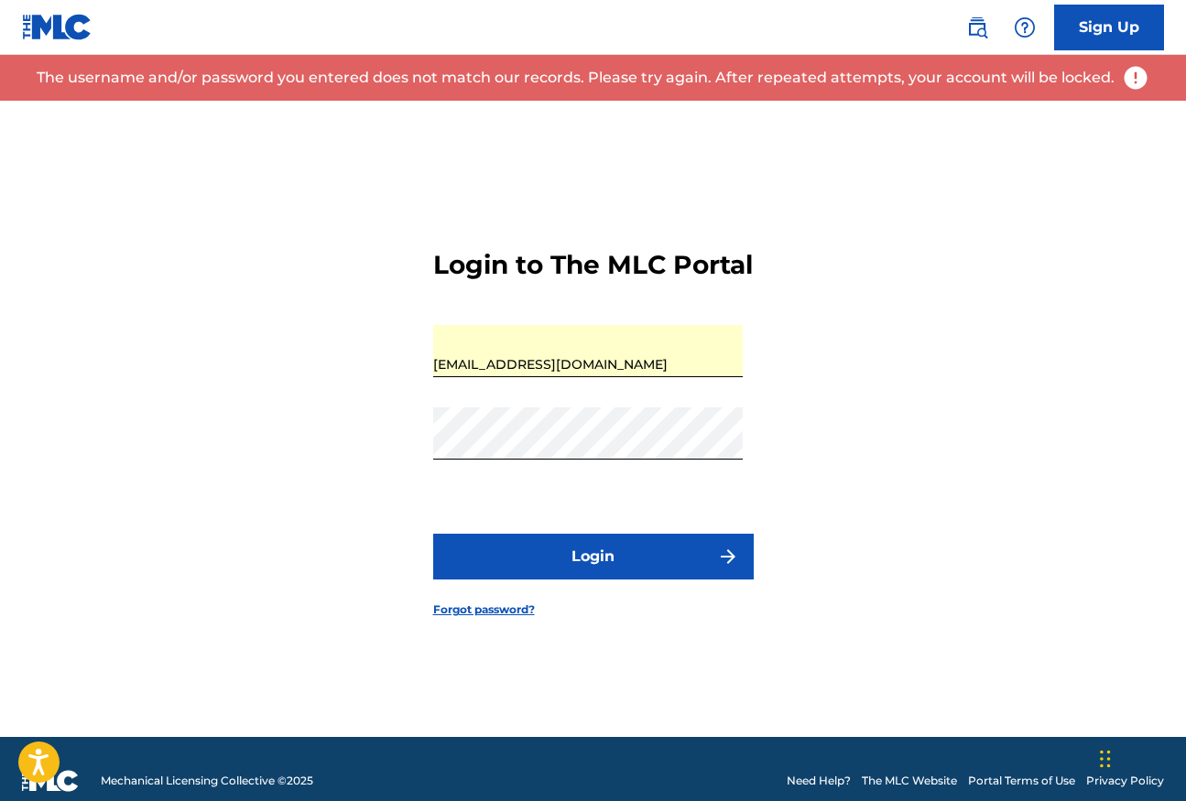
click at [508, 618] on link "Forgot password?" at bounding box center [484, 610] width 102 height 16
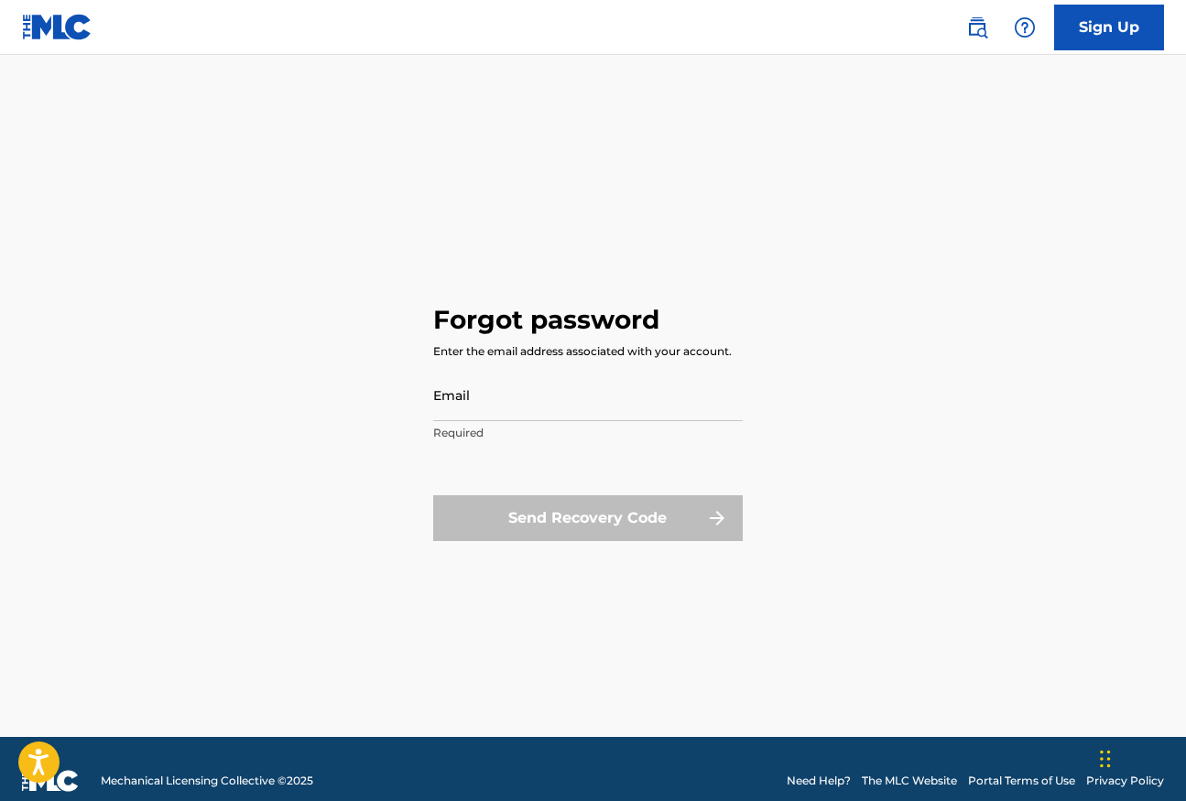
click at [556, 394] on input "Email" at bounding box center [588, 395] width 310 height 52
type input "[EMAIL_ADDRESS][DOMAIN_NAME]"
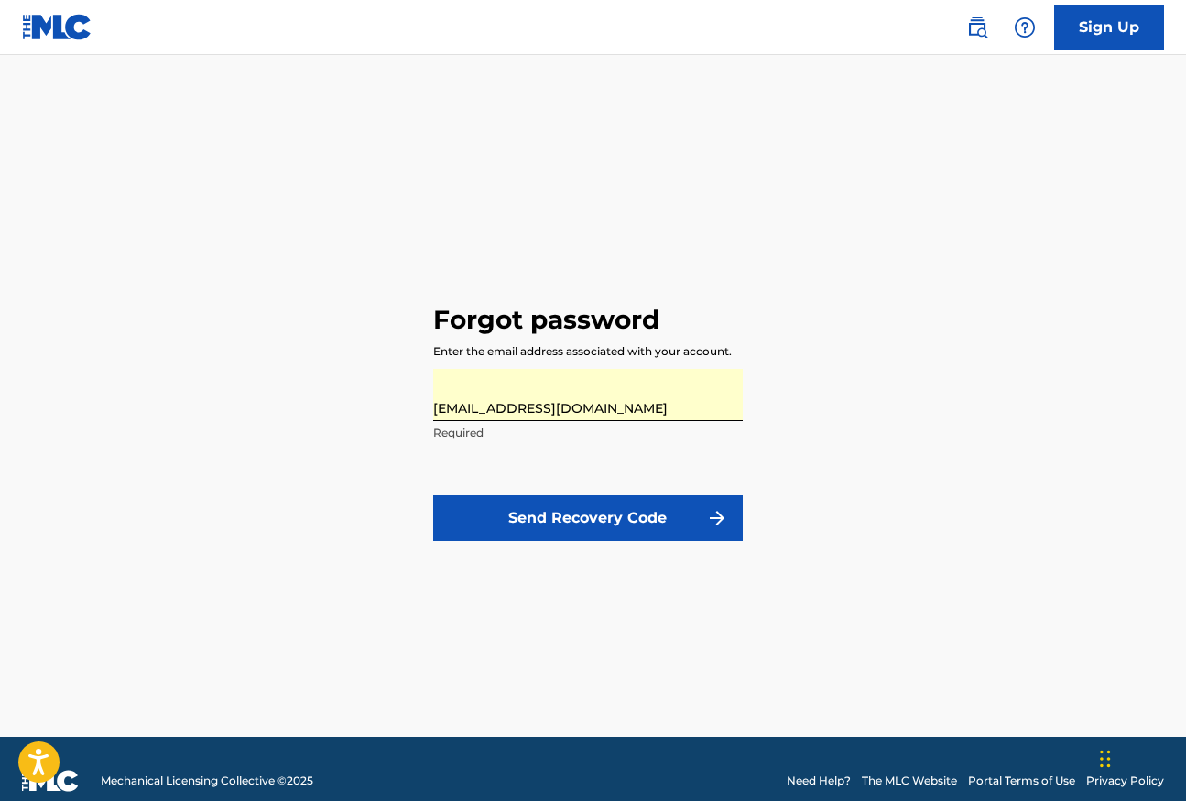
click at [571, 519] on button "Send Recovery Code" at bounding box center [588, 518] width 310 height 46
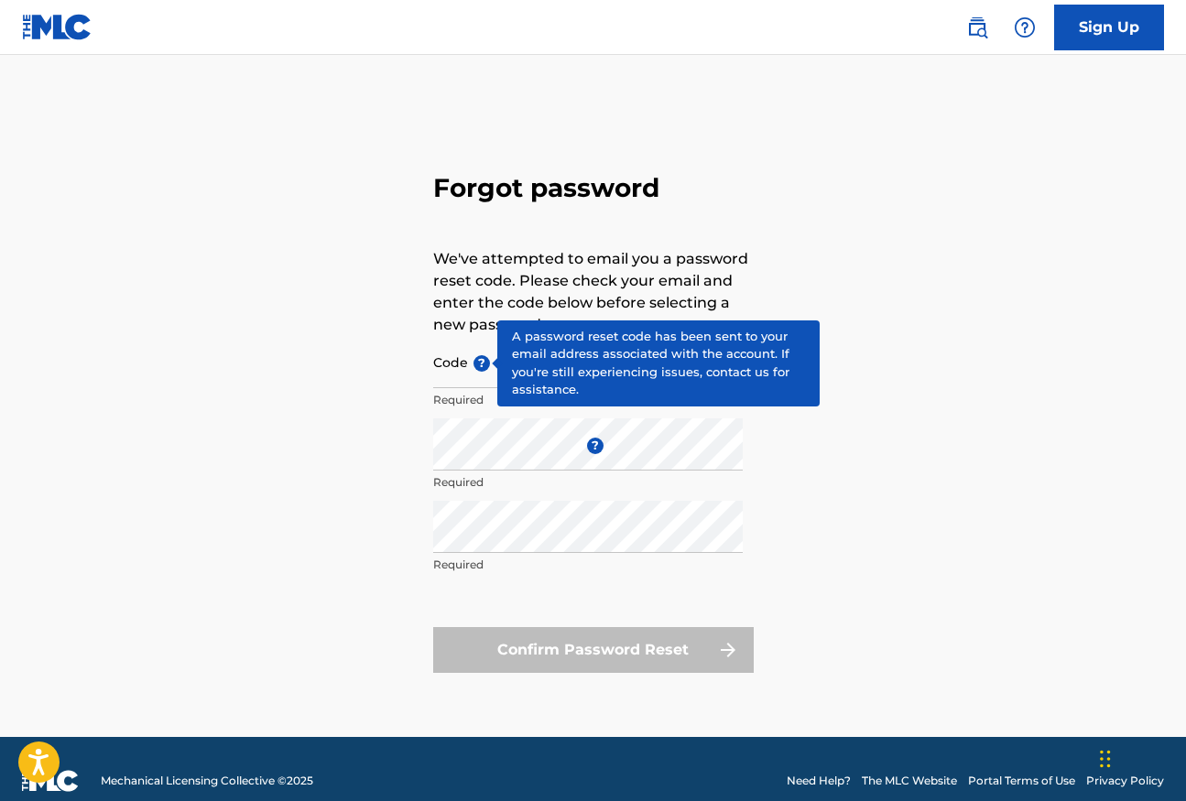
click at [488, 365] on span "?" at bounding box center [481, 363] width 16 height 16
click at [488, 365] on input "Code ?" at bounding box center [588, 362] width 310 height 52
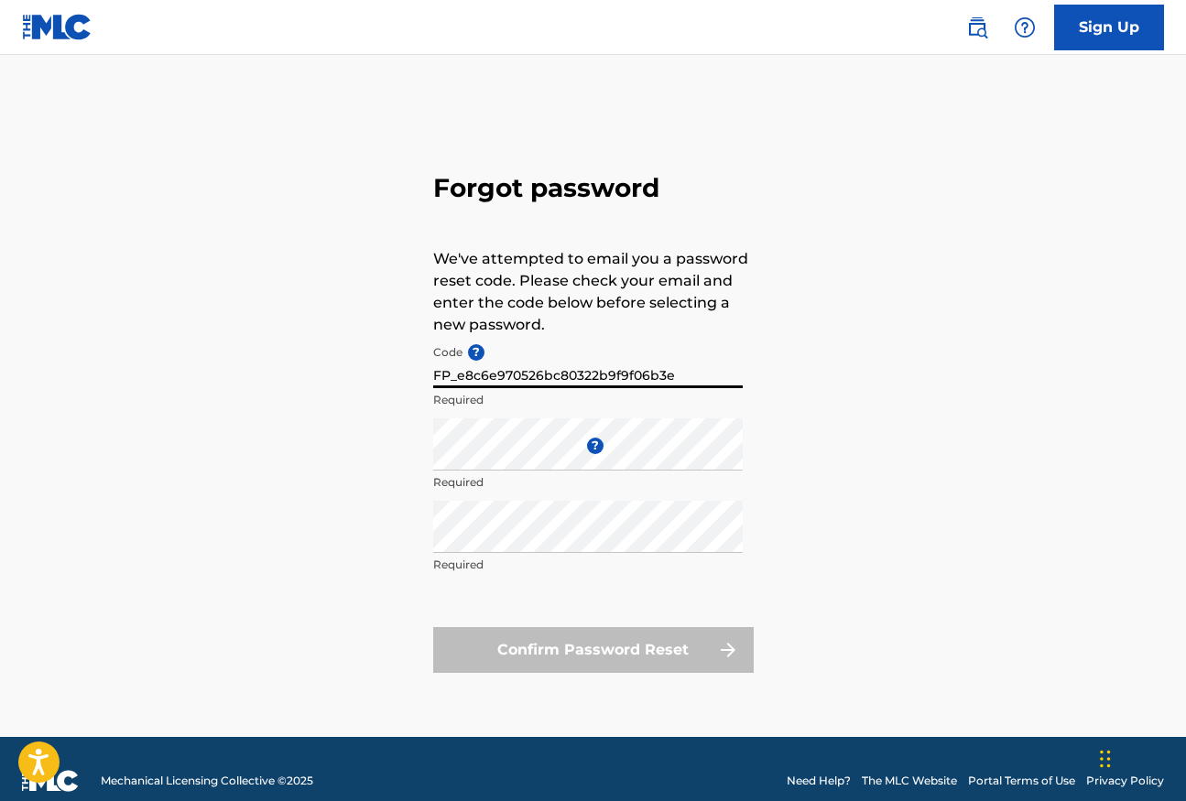
type input "FP_e8c6e970526bc80322b9f9f06b3e"
drag, startPoint x: 697, startPoint y: 373, endPoint x: 418, endPoint y: 372, distance: 279.3
click at [418, 372] on div "Forgot password We've attempted to email you a password reset code. Please chec…" at bounding box center [593, 419] width 1186 height 636
click at [308, 440] on div "Forgot password We've attempted to email you a password reset code. Please chec…" at bounding box center [593, 419] width 1186 height 636
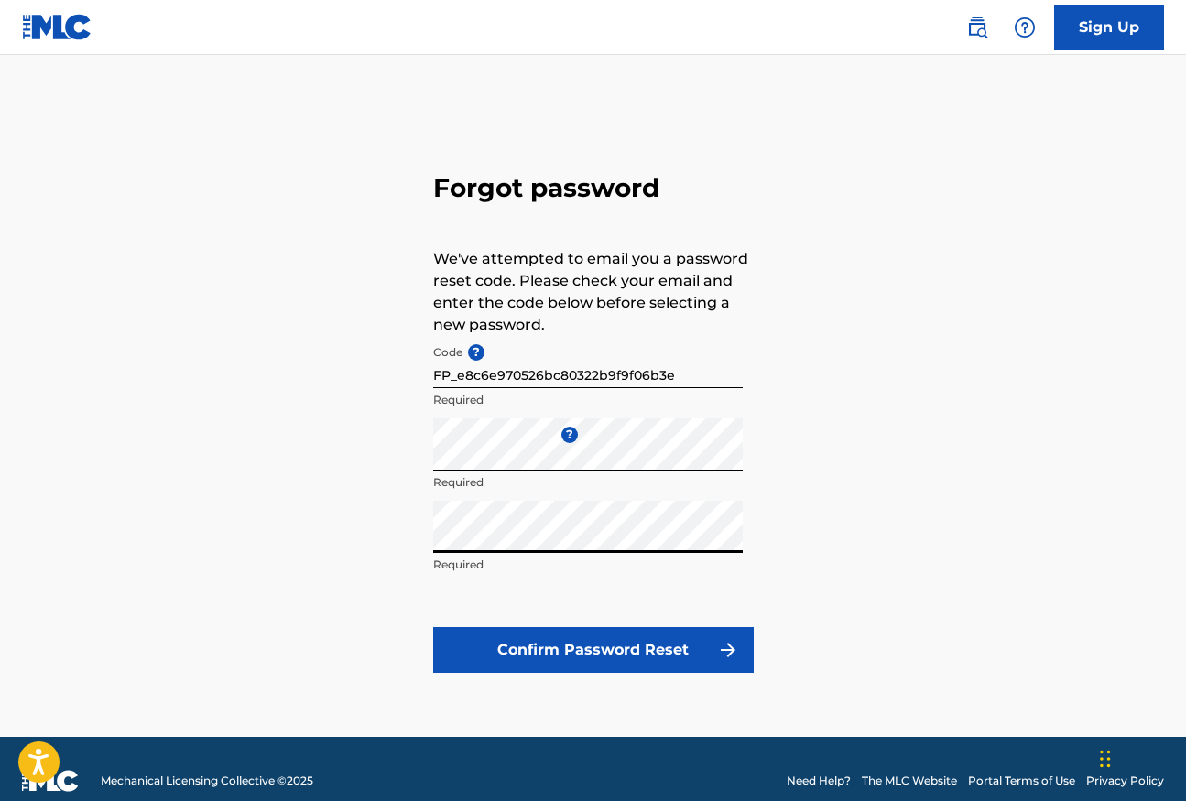
click at [541, 649] on button "Confirm Password Reset" at bounding box center [593, 650] width 321 height 46
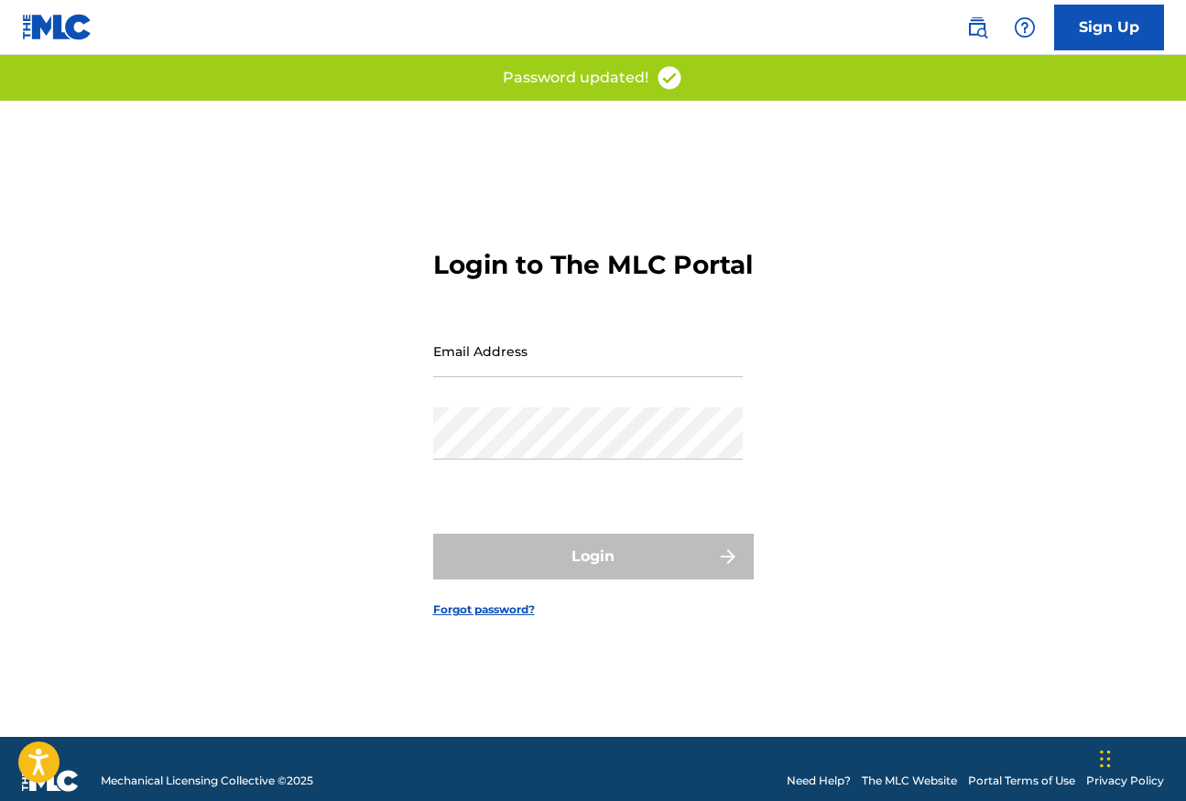
click at [1121, 60] on div "Password updated!" at bounding box center [593, 78] width 1186 height 46
click at [641, 360] on input "Email Address" at bounding box center [588, 351] width 310 height 52
type input "[EMAIL_ADDRESS][DOMAIN_NAME]"
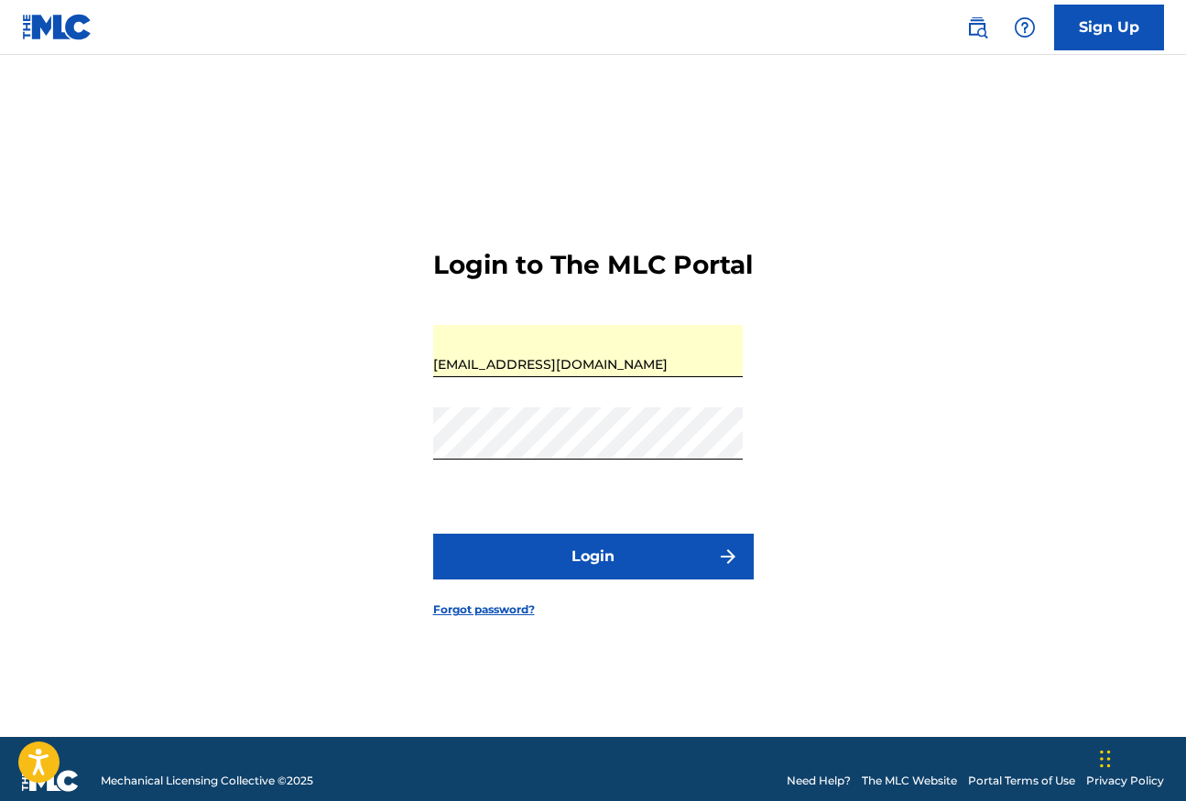
click at [593, 566] on button "Login" at bounding box center [593, 557] width 321 height 46
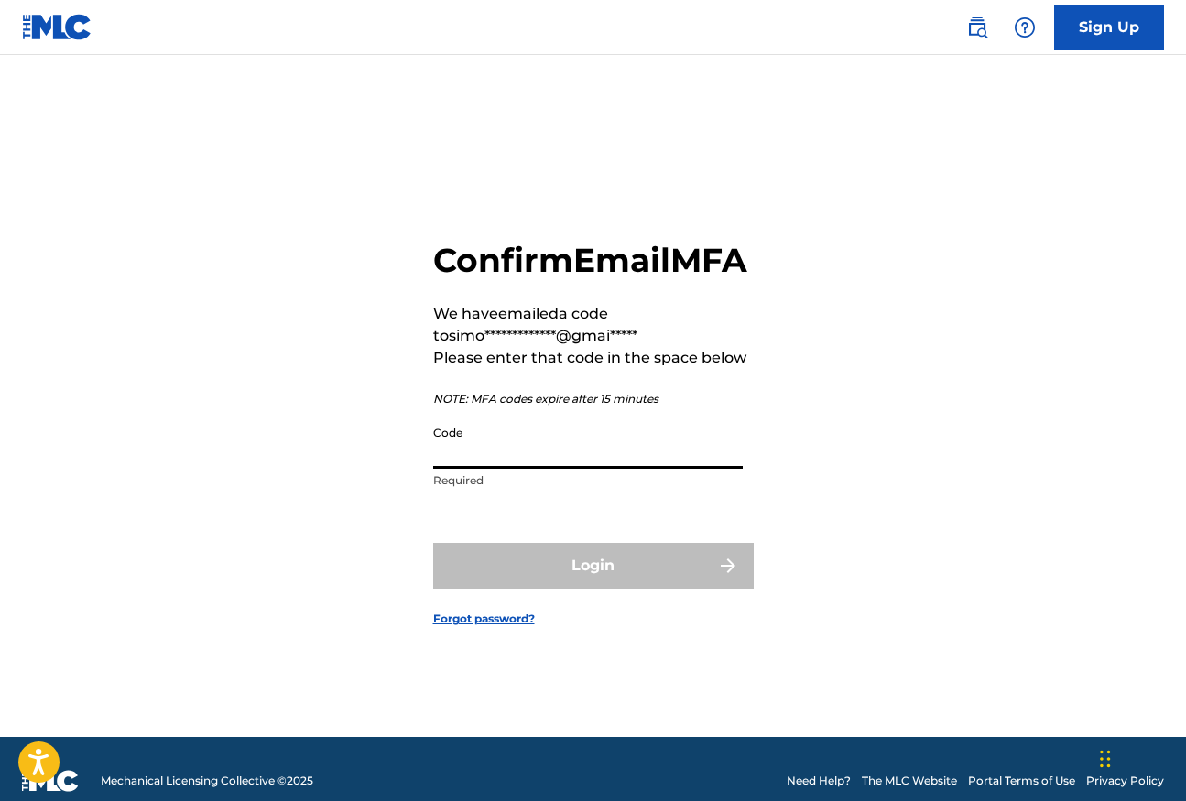
click at [578, 469] on input "Code" at bounding box center [588, 443] width 310 height 52
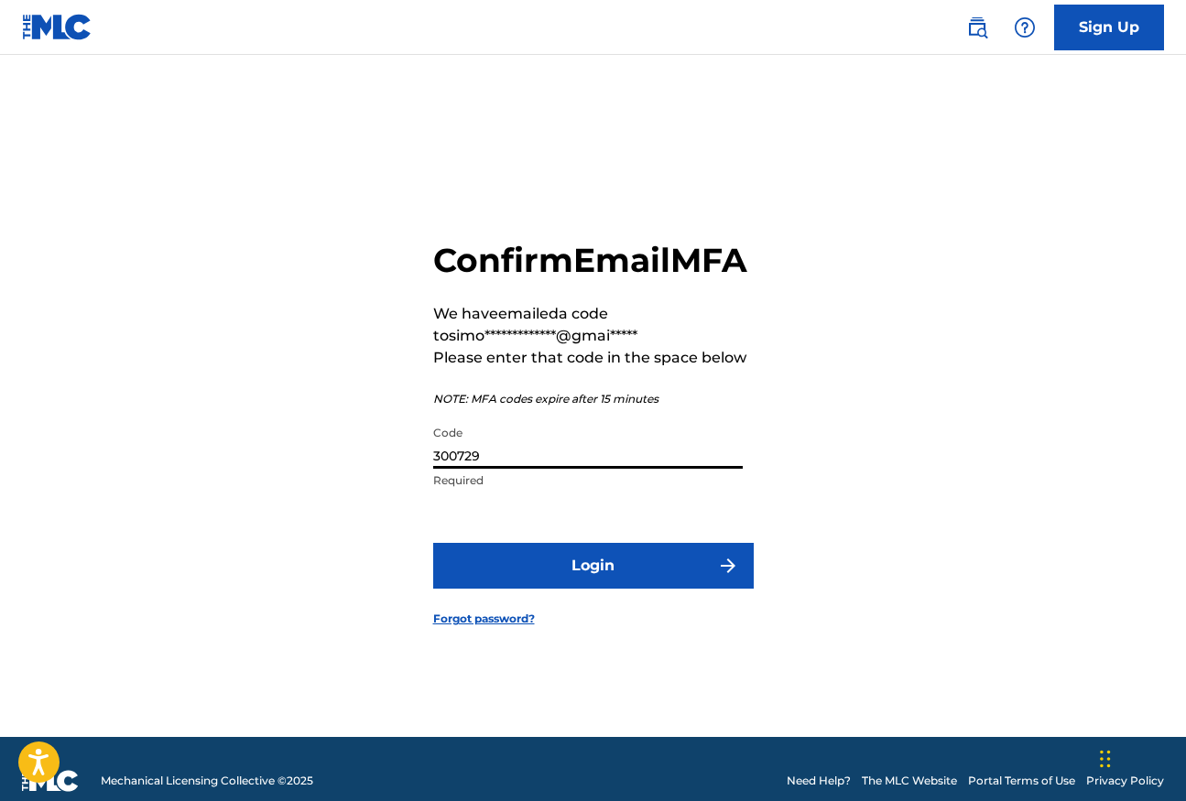
type input "300729"
click at [654, 589] on button "Login" at bounding box center [593, 566] width 321 height 46
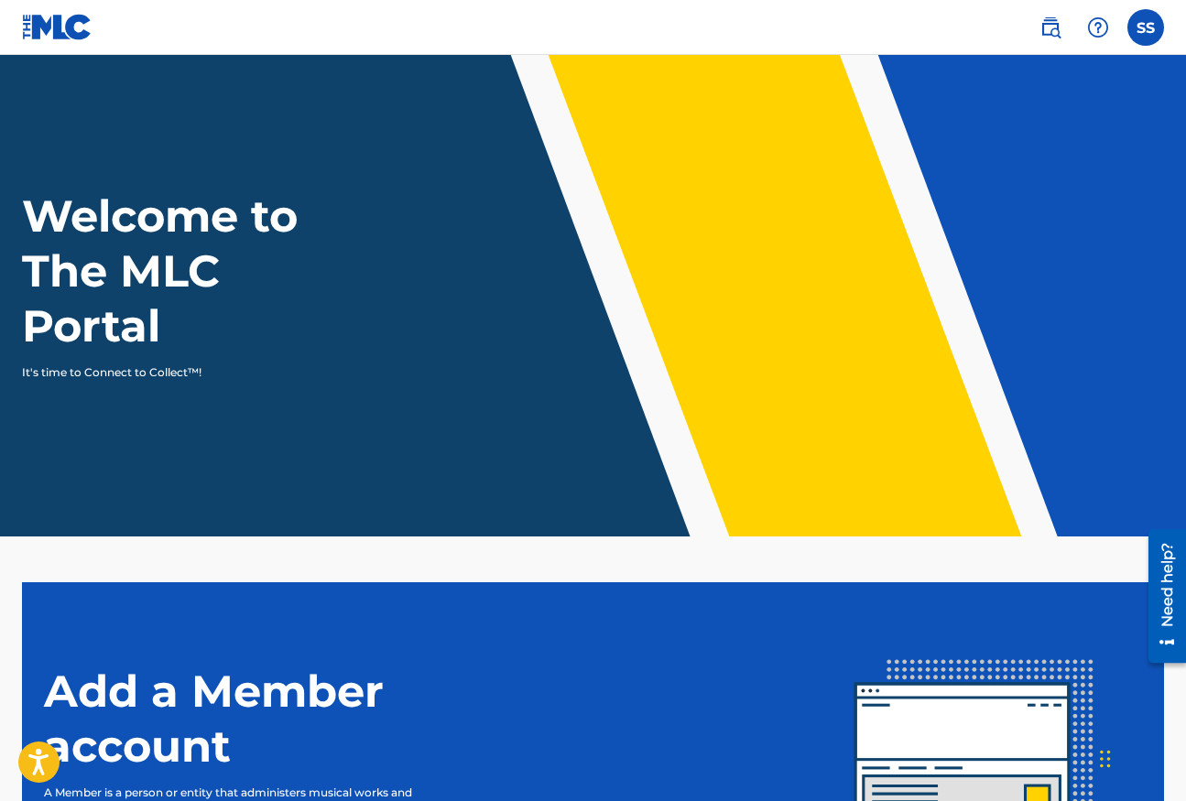
click at [1144, 34] on label at bounding box center [1145, 27] width 37 height 37
click at [1146, 27] on input "SS [PERSON_NAME] [EMAIL_ADDRESS][DOMAIN_NAME] Notification Preferences Profile …" at bounding box center [1146, 27] width 0 height 0
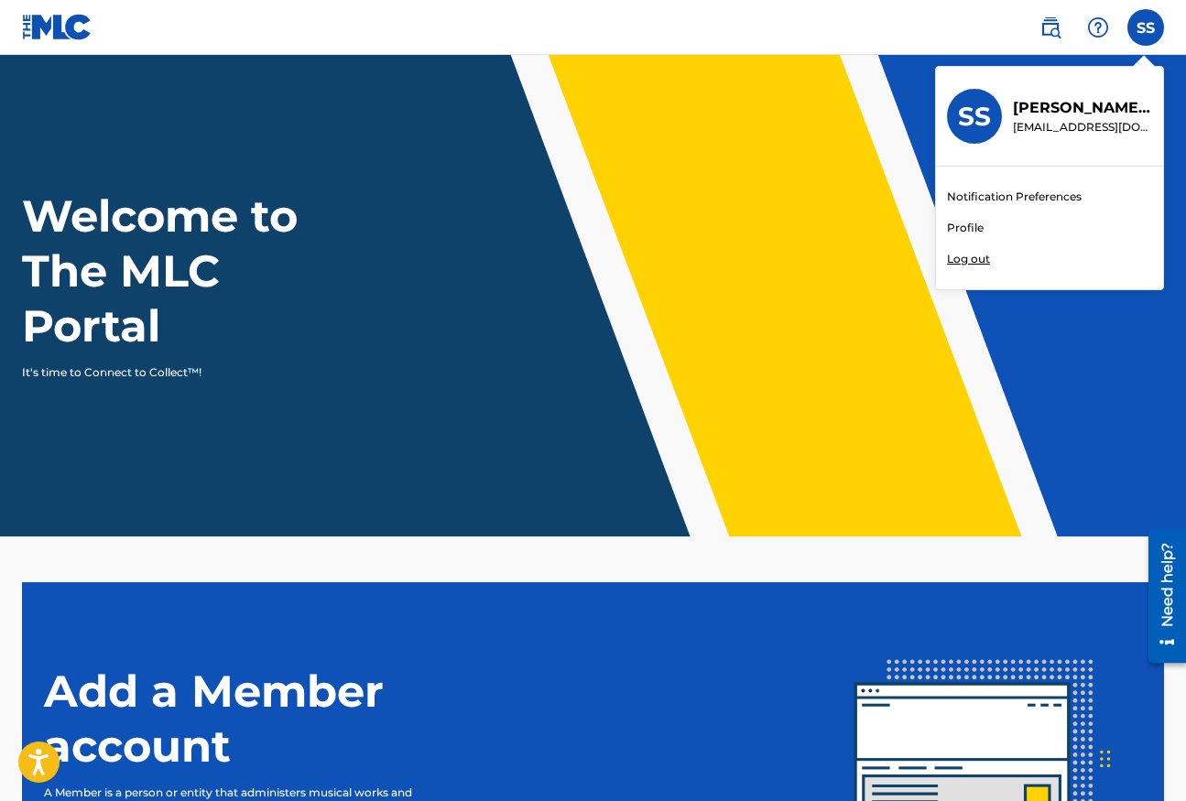
click at [972, 223] on link "Profile" at bounding box center [965, 228] width 37 height 16
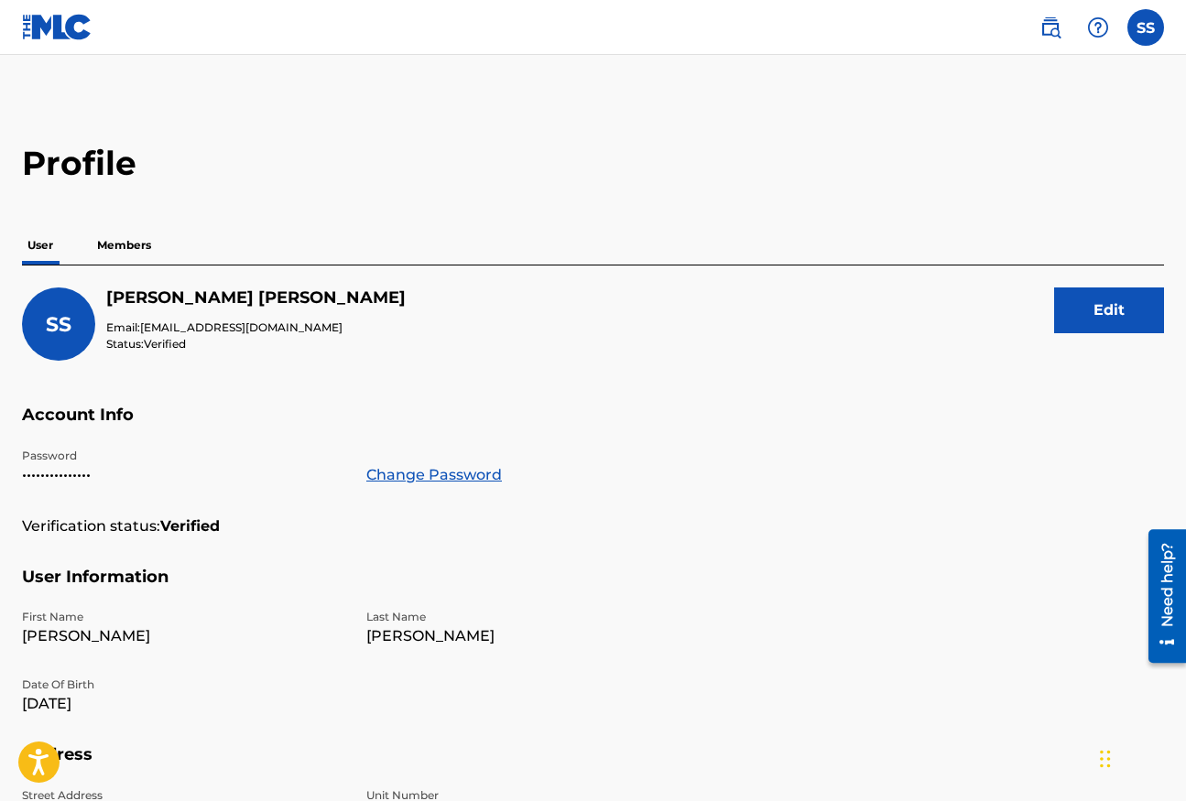
click at [134, 246] on p "Members" at bounding box center [124, 245] width 65 height 38
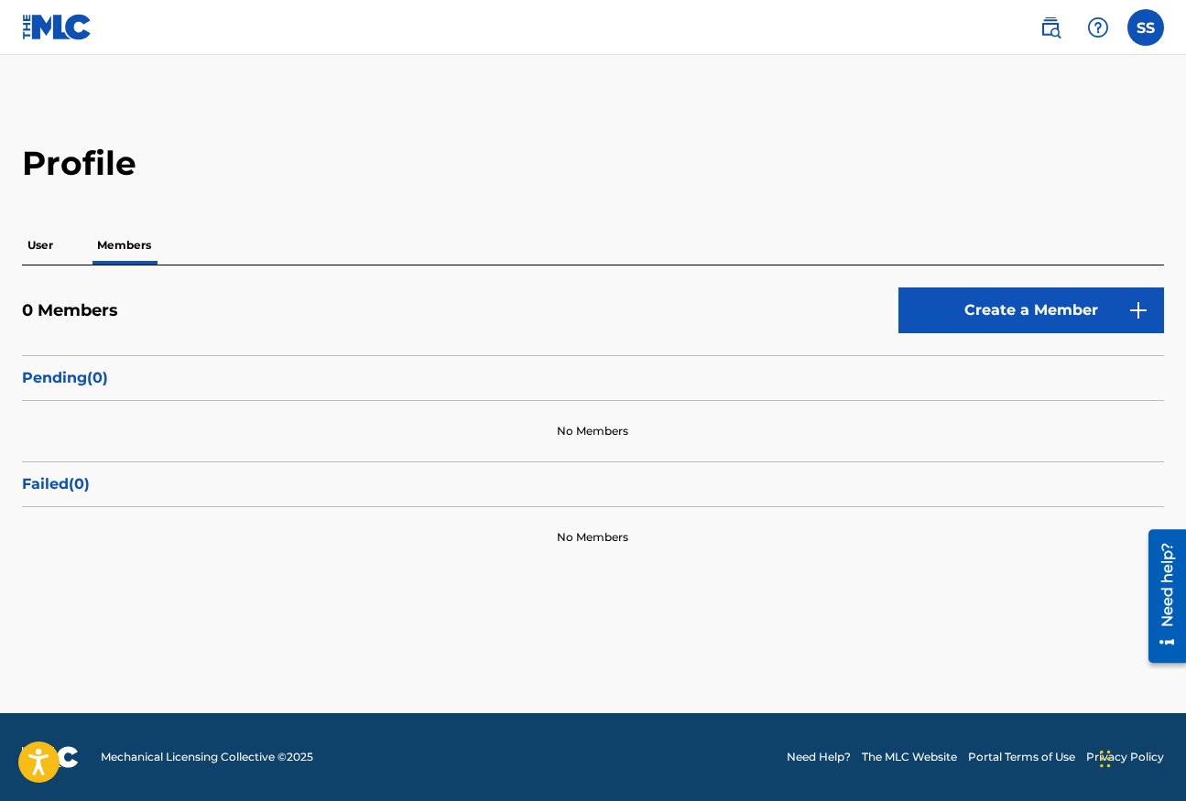
click at [963, 307] on link "Create a Member" at bounding box center [1031, 311] width 266 height 46
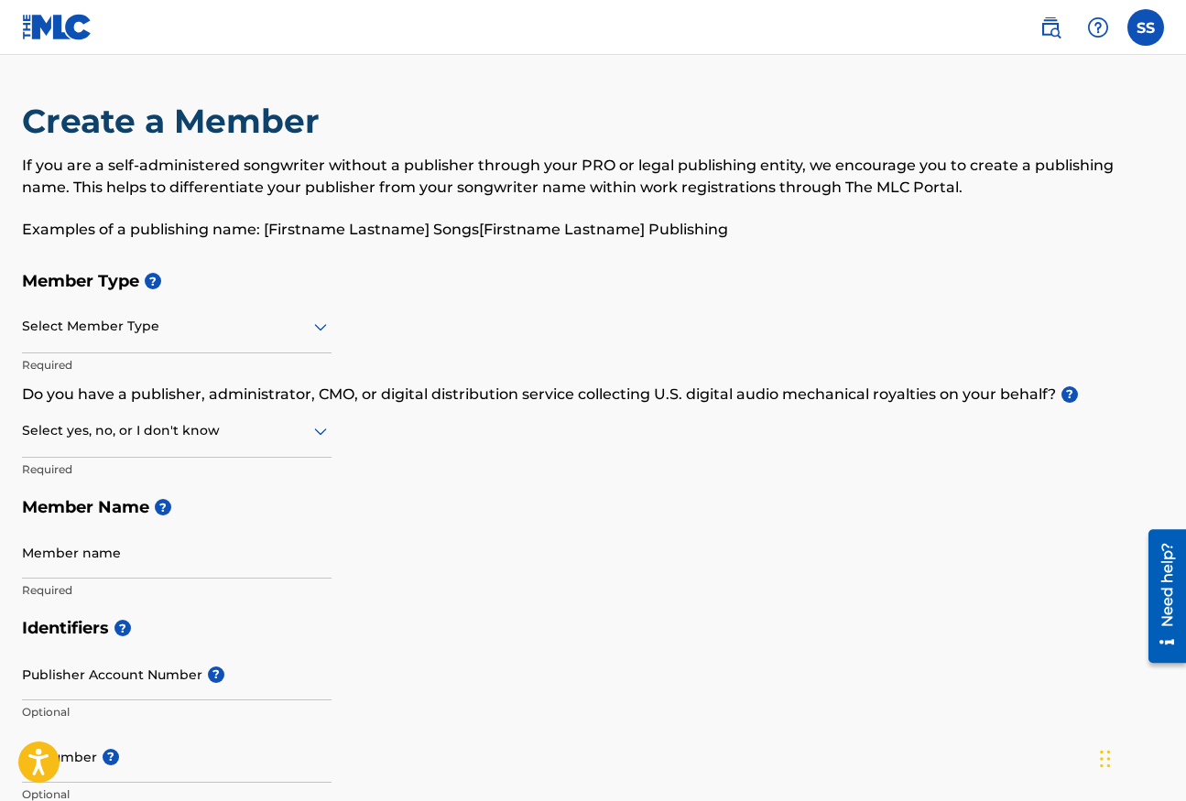
click at [290, 331] on div at bounding box center [177, 326] width 310 height 23
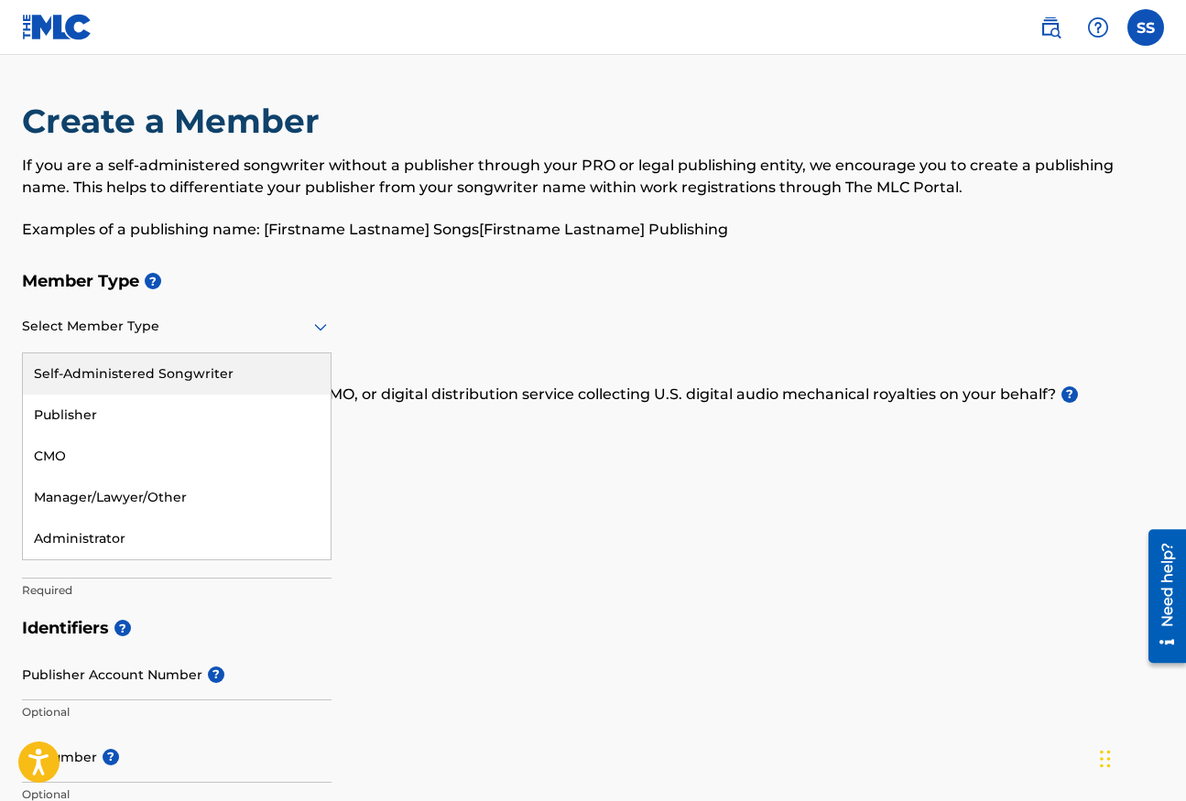
click at [244, 392] on div "Self-Administered Songwriter" at bounding box center [177, 373] width 308 height 41
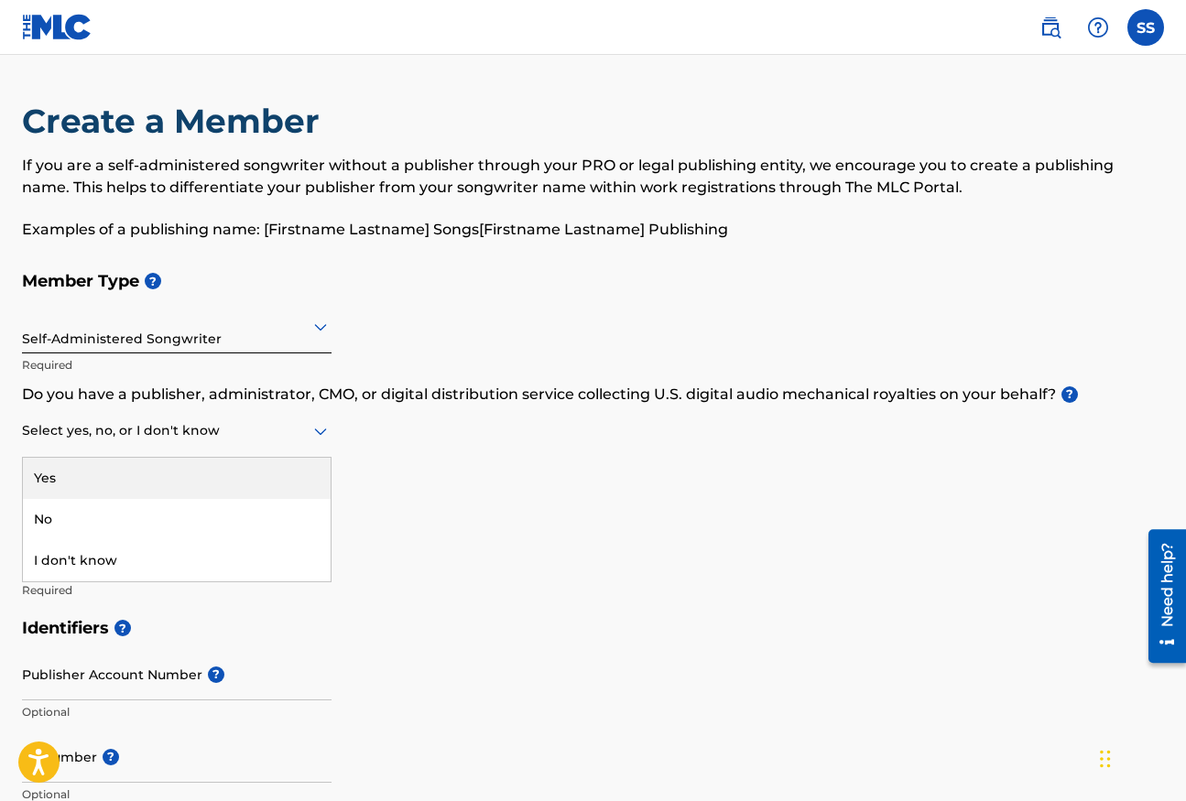
click at [230, 441] on div at bounding box center [177, 430] width 310 height 23
click at [222, 468] on div "Yes" at bounding box center [177, 478] width 308 height 41
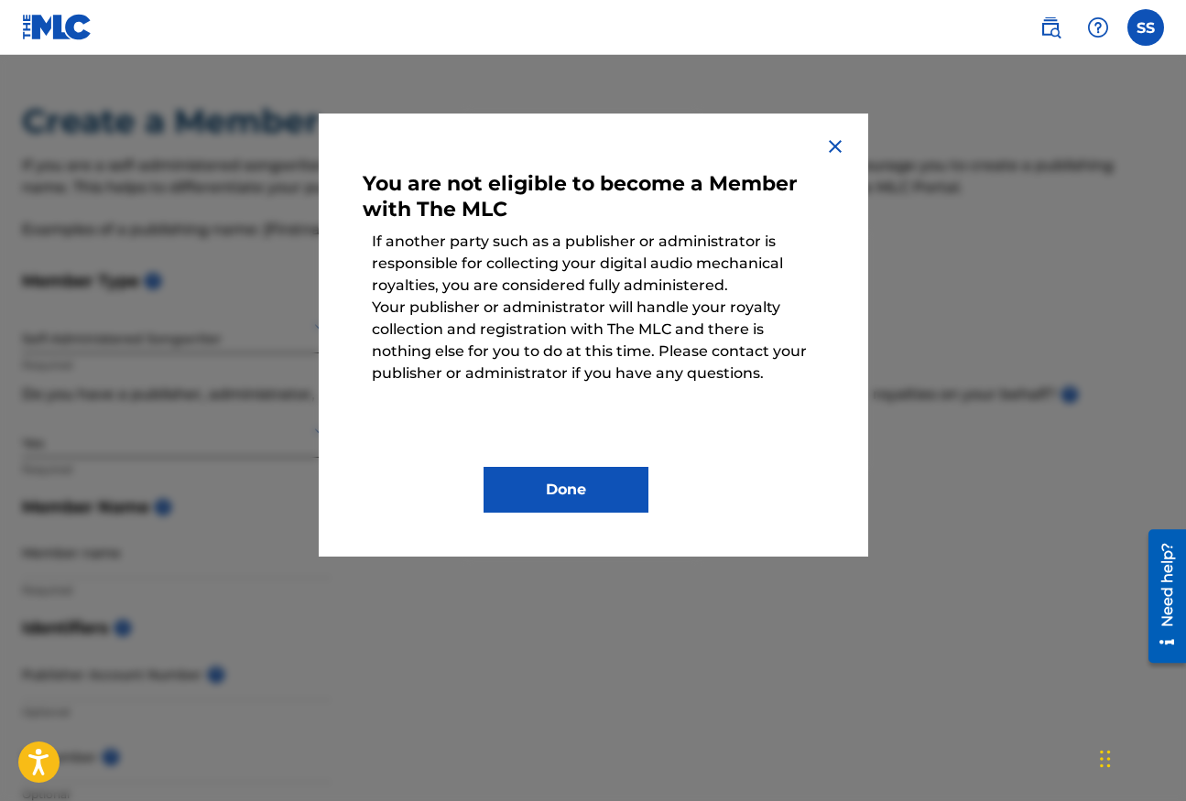
click at [835, 142] on img at bounding box center [835, 147] width 22 height 22
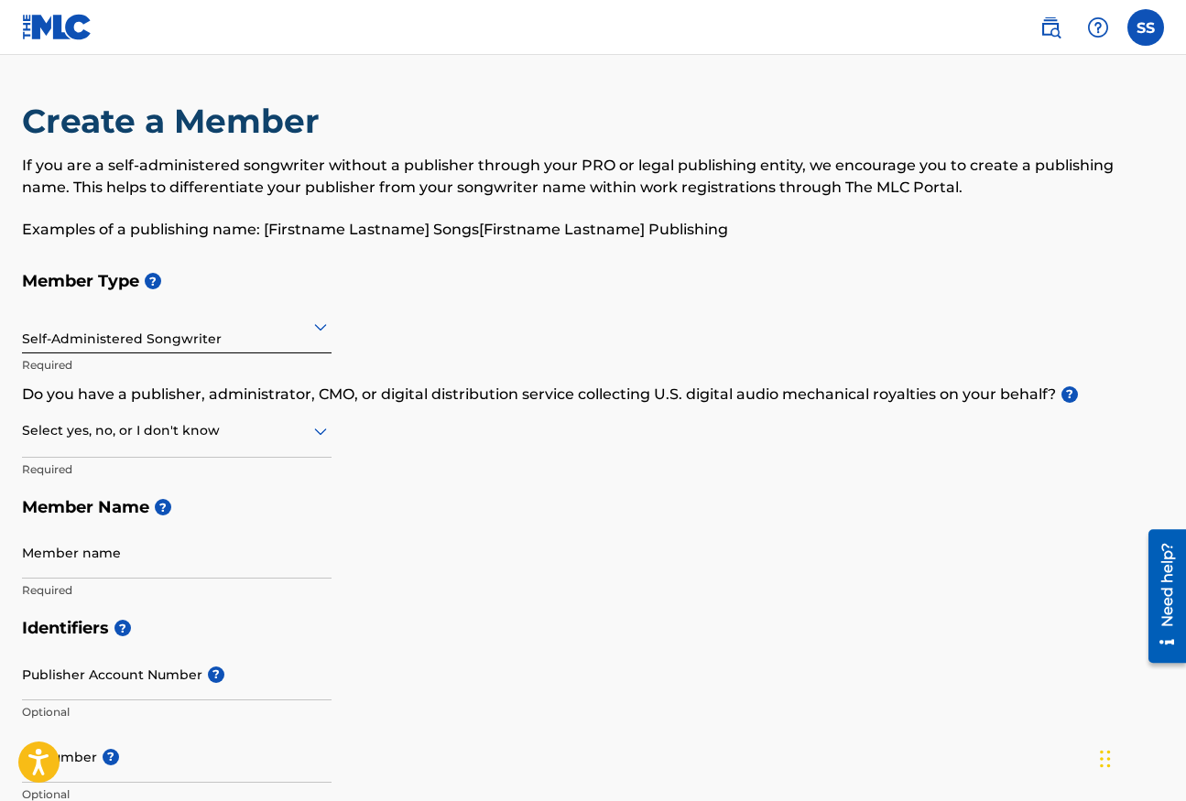
click at [293, 434] on div at bounding box center [177, 430] width 310 height 23
click at [251, 514] on div "No" at bounding box center [177, 519] width 308 height 41
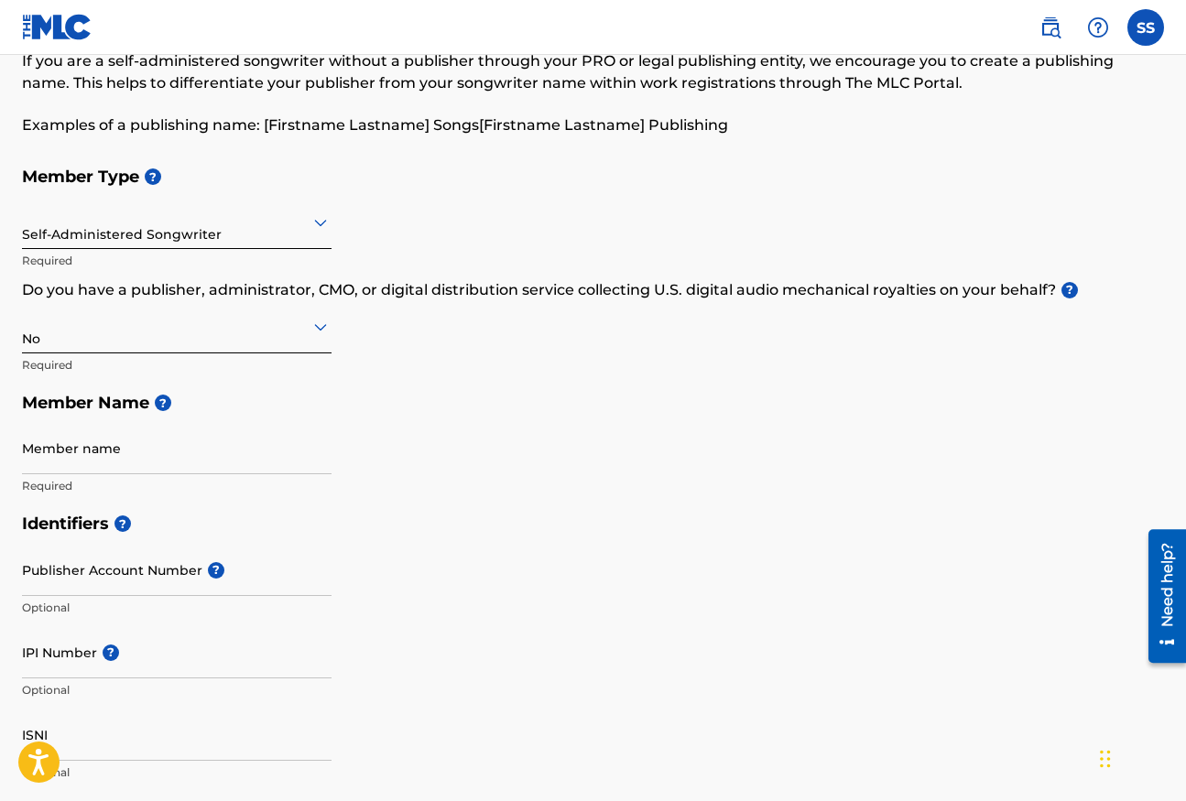
scroll to position [135, 0]
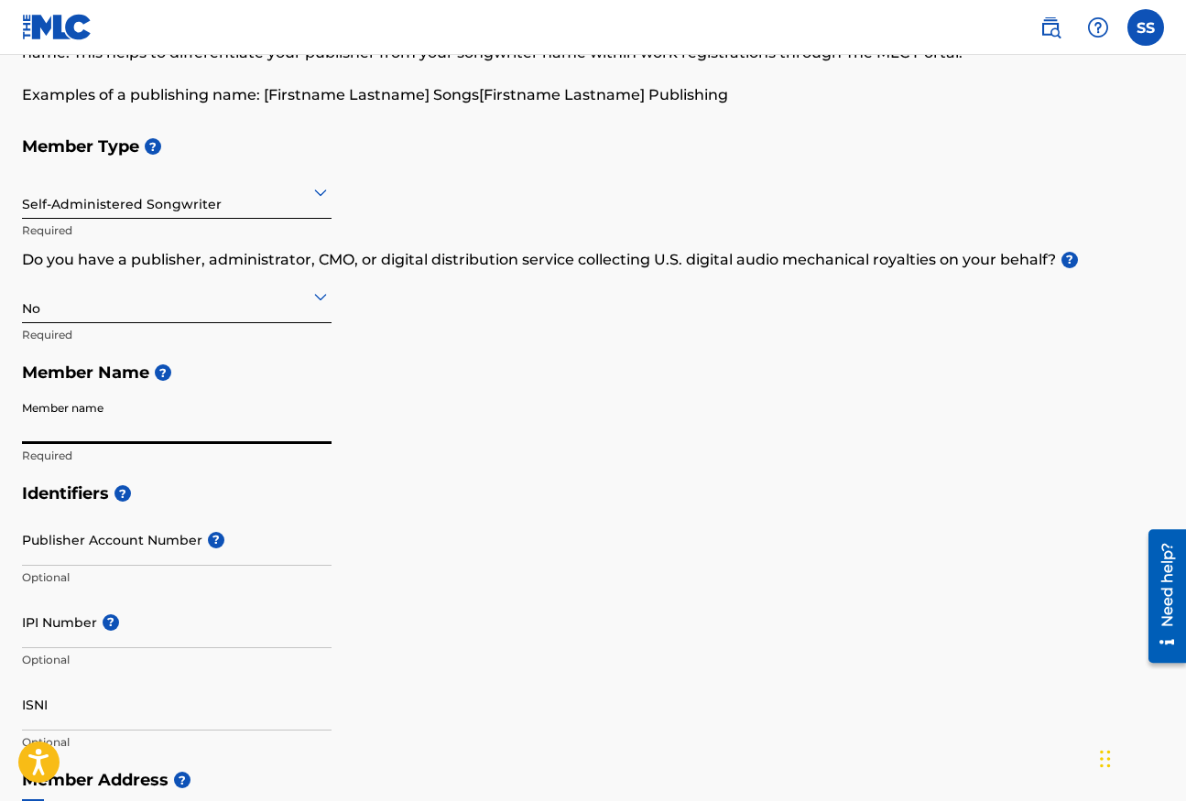
click at [195, 431] on input "Member name" at bounding box center [177, 418] width 310 height 52
type input "[PERSON_NAME] [PERSON_NAME]"
click at [179, 545] on input "Publisher Account Number ?" at bounding box center [177, 540] width 310 height 52
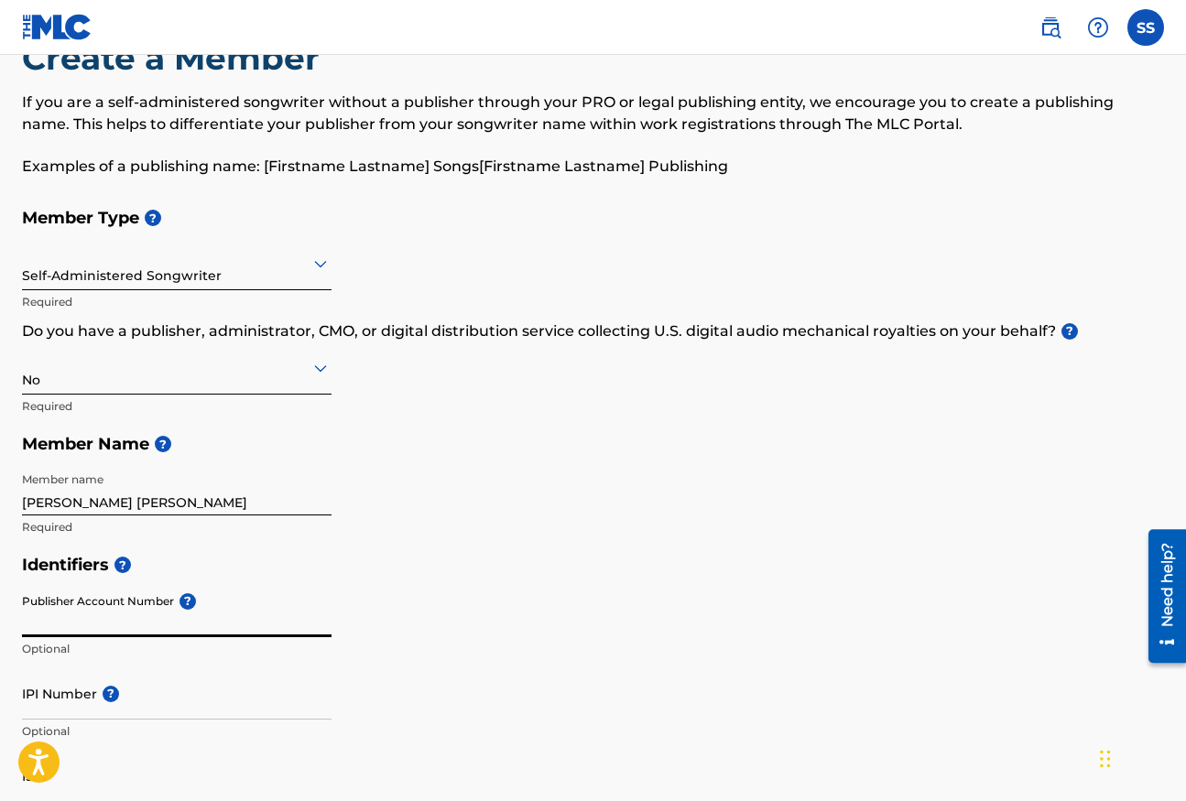
scroll to position [60, 0]
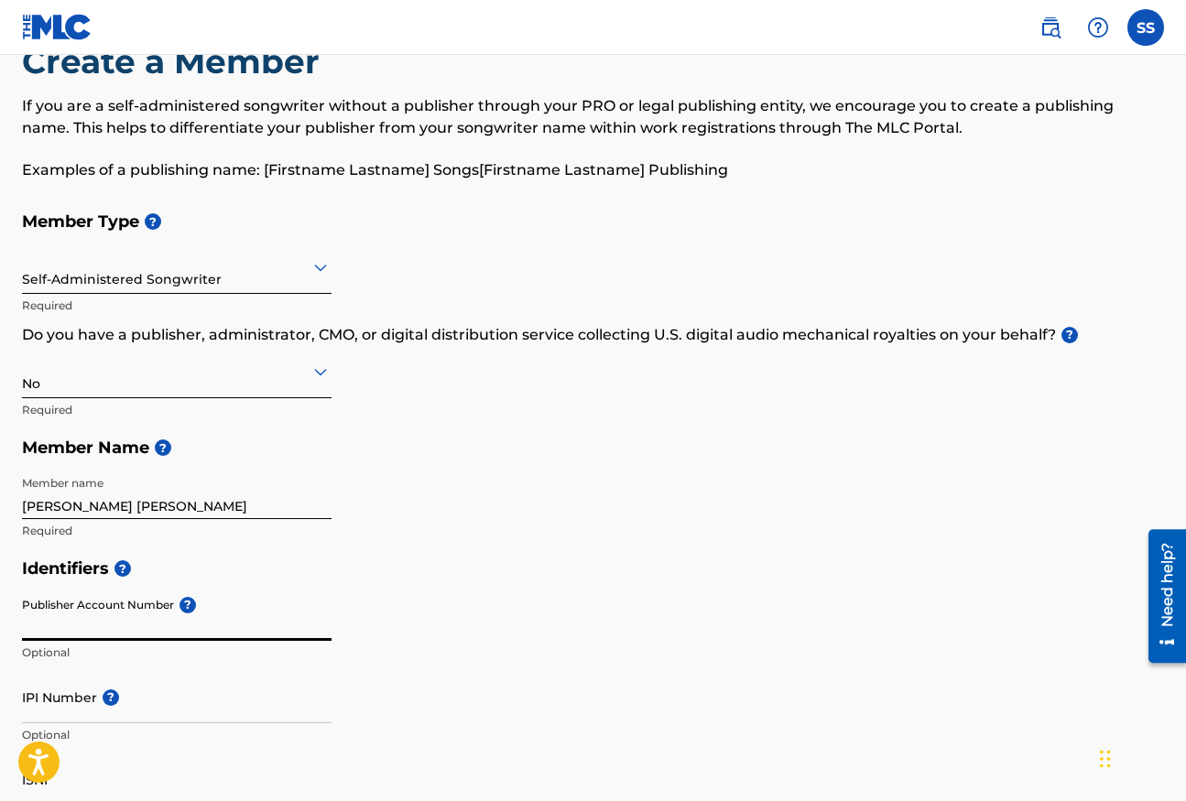
click at [321, 375] on icon at bounding box center [320, 372] width 13 height 7
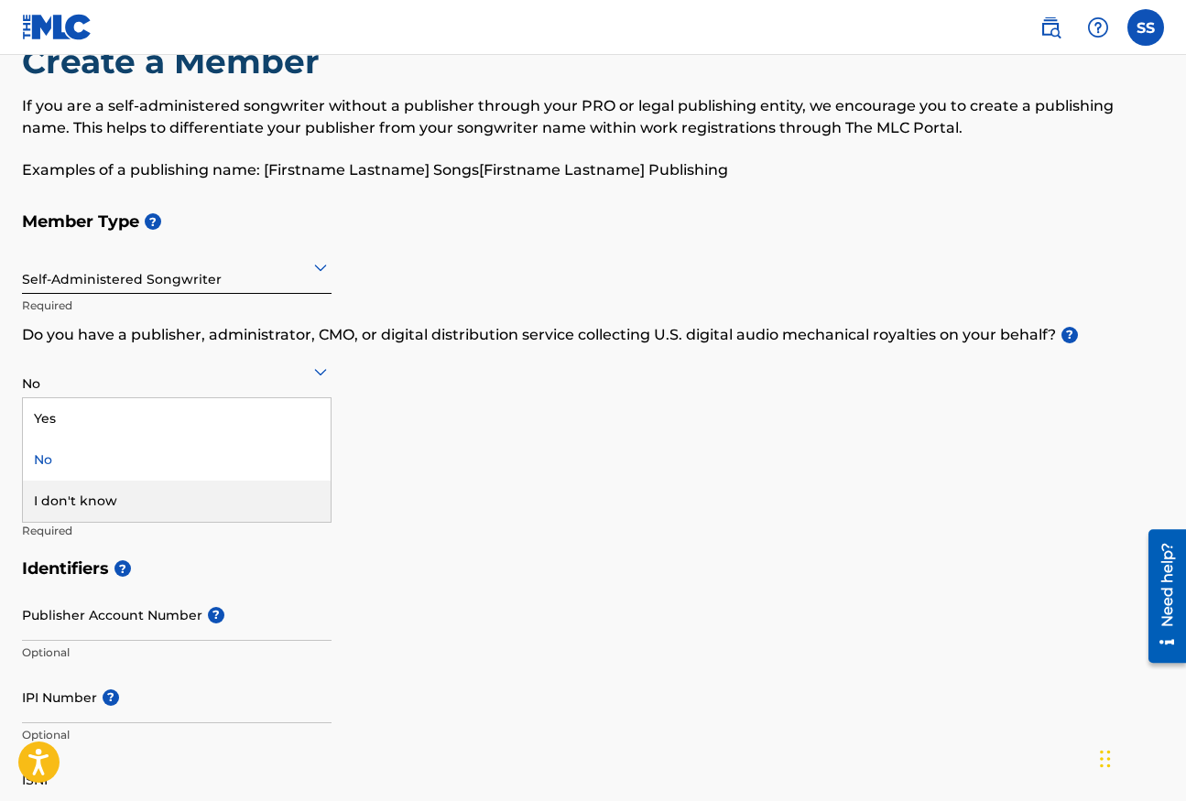
click at [282, 509] on div "I don't know" at bounding box center [177, 501] width 308 height 41
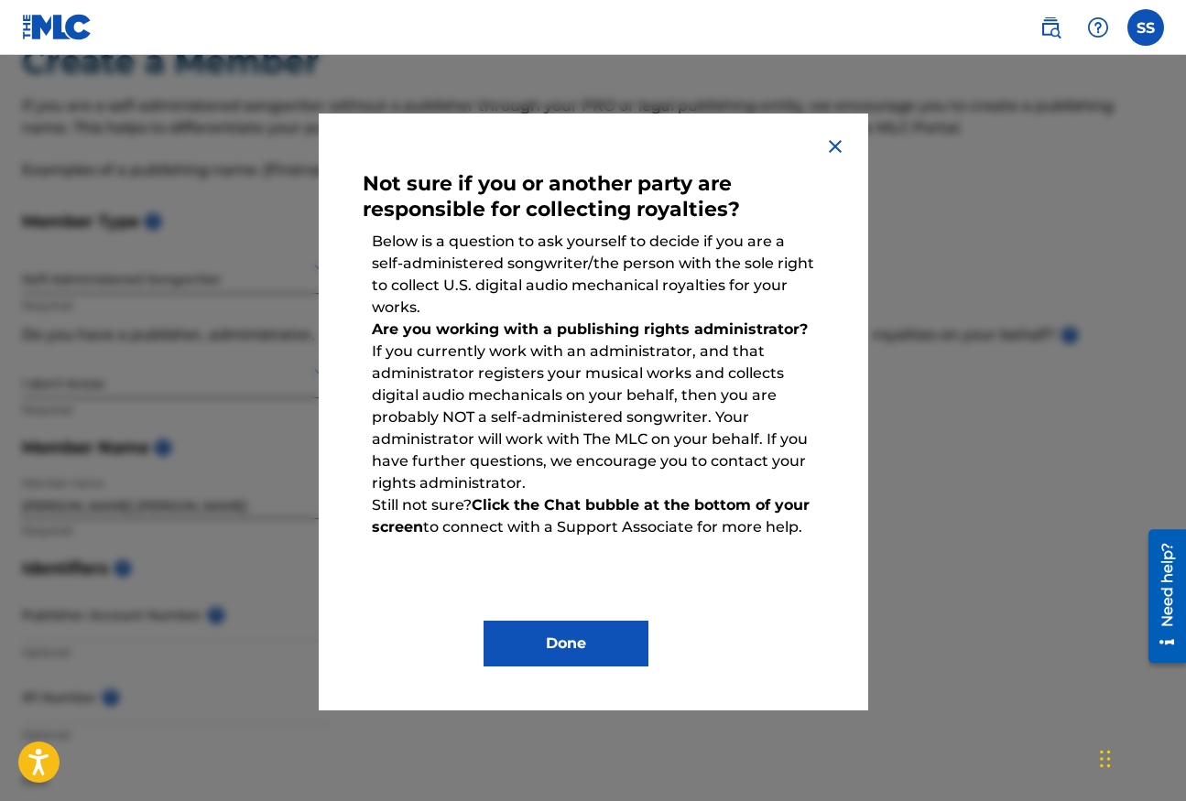
scroll to position [82, 0]
